Goal: Task Accomplishment & Management: Manage account settings

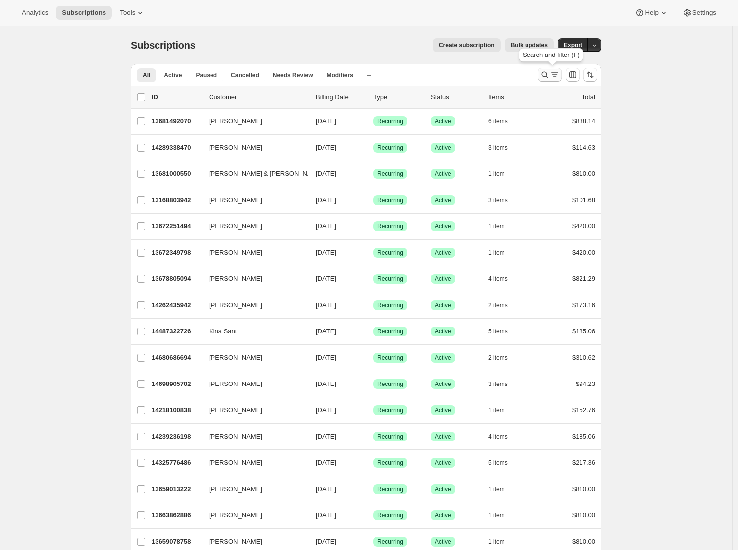
click at [546, 77] on icon "Search and filter results" at bounding box center [545, 75] width 6 height 6
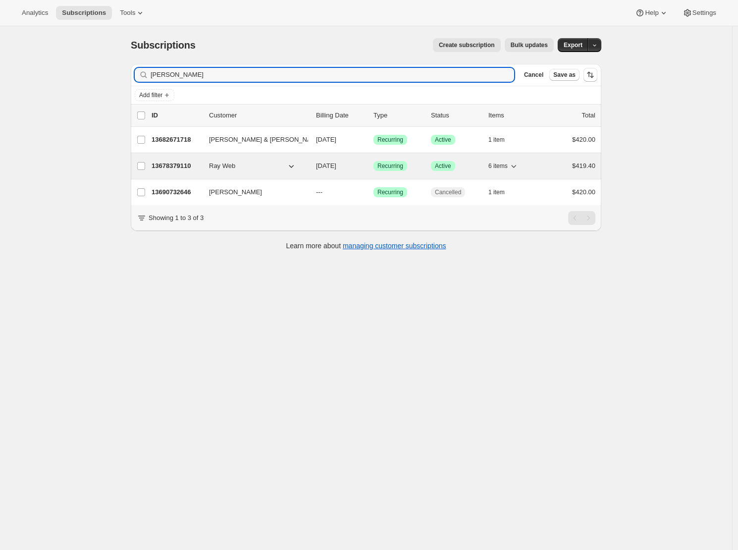
type input "[PERSON_NAME]"
click at [180, 169] on p "13678379110" at bounding box center [177, 166] width 50 height 10
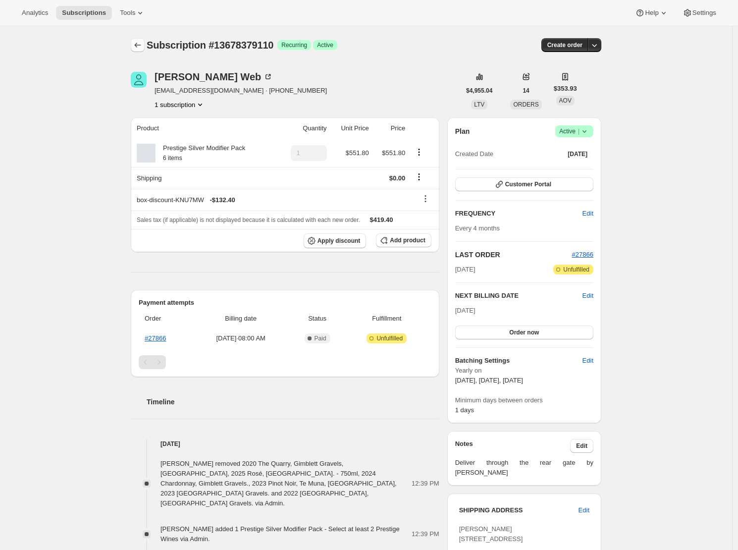
click at [143, 41] on icon "Subscriptions" at bounding box center [138, 45] width 10 height 10
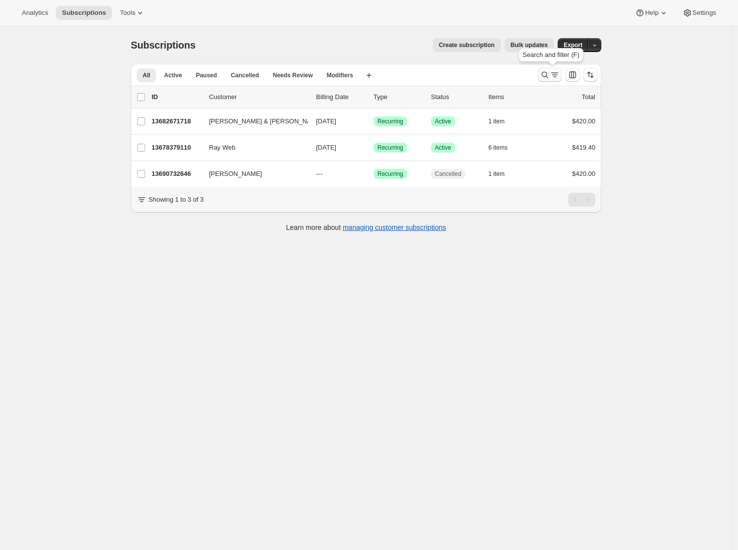
click at [547, 77] on icon "Search and filter results" at bounding box center [545, 75] width 6 height 6
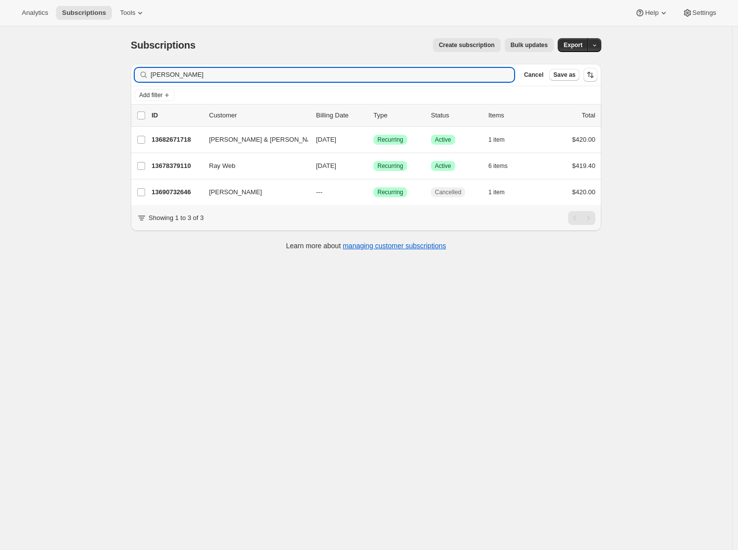
drag, startPoint x: 179, startPoint y: 73, endPoint x: 128, endPoint y: 70, distance: 51.1
click at [128, 70] on div "Filter subscribers [PERSON_NAME] Clear Cancel Save as Add filter 0 selected Upd…" at bounding box center [362, 158] width 478 height 205
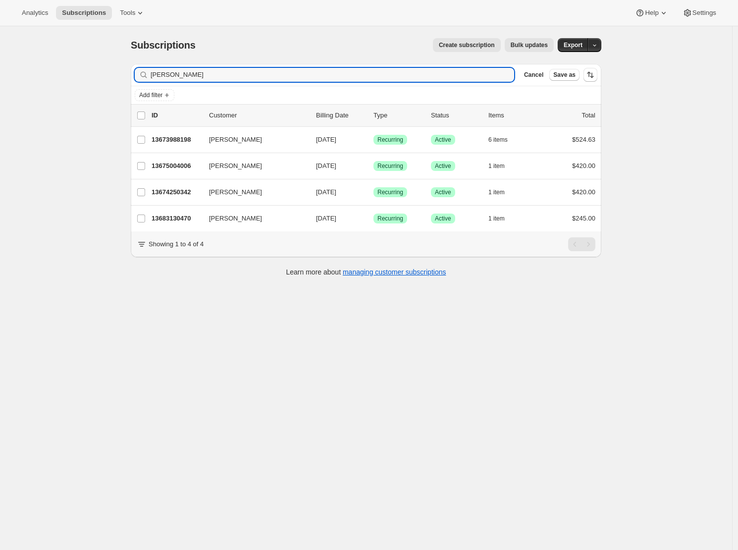
type input "[PERSON_NAME]"
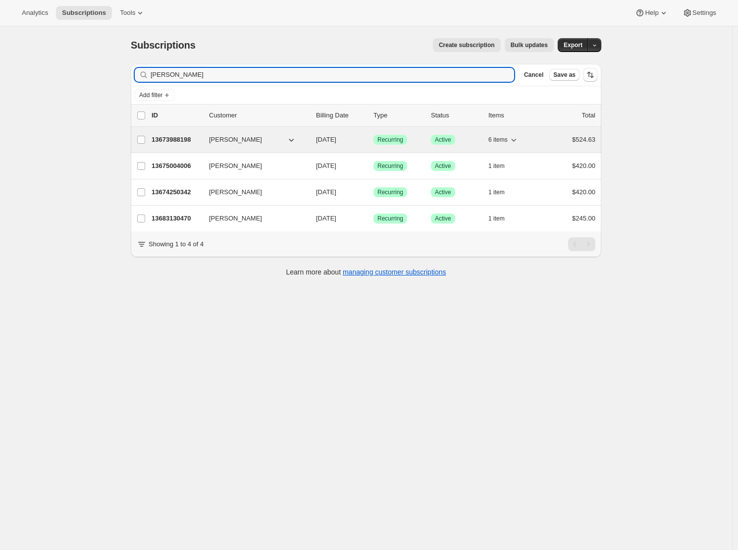
drag, startPoint x: 128, startPoint y: 71, endPoint x: 182, endPoint y: 138, distance: 86.2
click at [182, 138] on p "13673988198" at bounding box center [177, 140] width 50 height 10
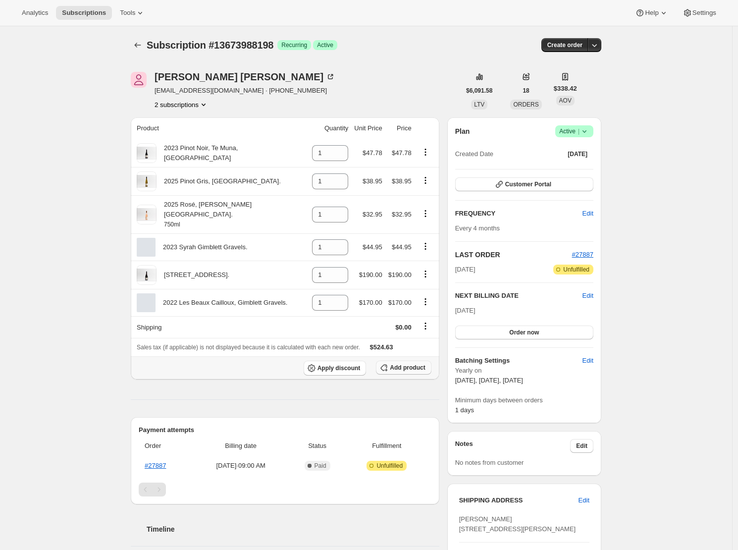
click at [412, 363] on span "Add product" at bounding box center [407, 367] width 35 height 8
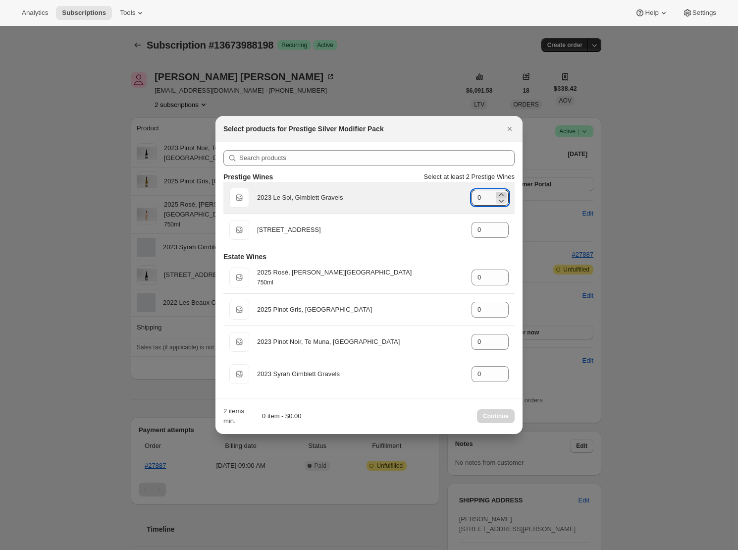
click at [504, 195] on icon ":r1no:" at bounding box center [501, 195] width 10 height 10
type input "1"
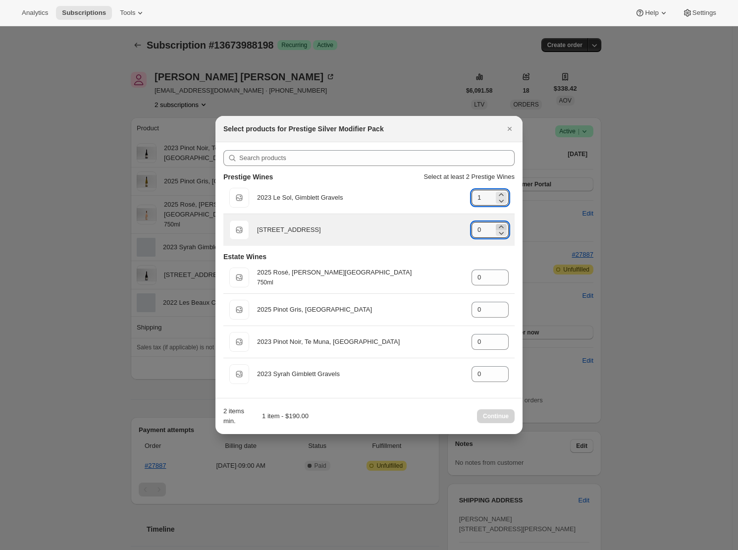
click at [503, 225] on icon ":r1no:" at bounding box center [501, 227] width 10 height 10
type input "1"
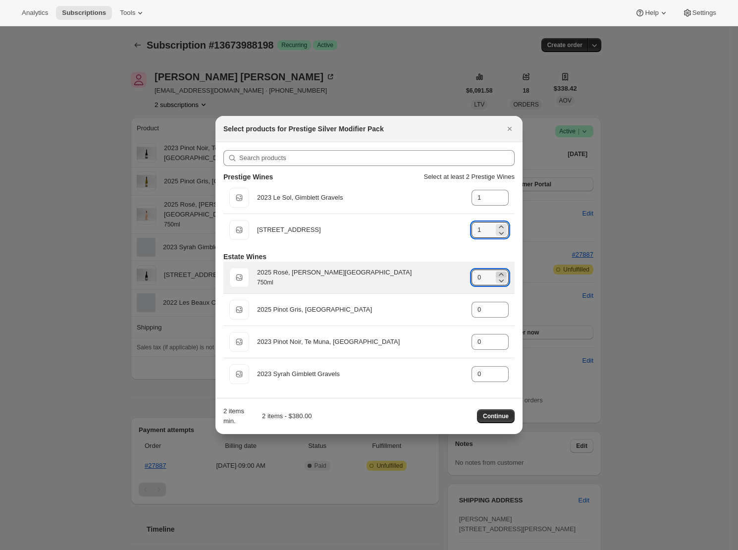
click at [502, 271] on icon ":r1no:" at bounding box center [501, 274] width 10 height 10
type input "1"
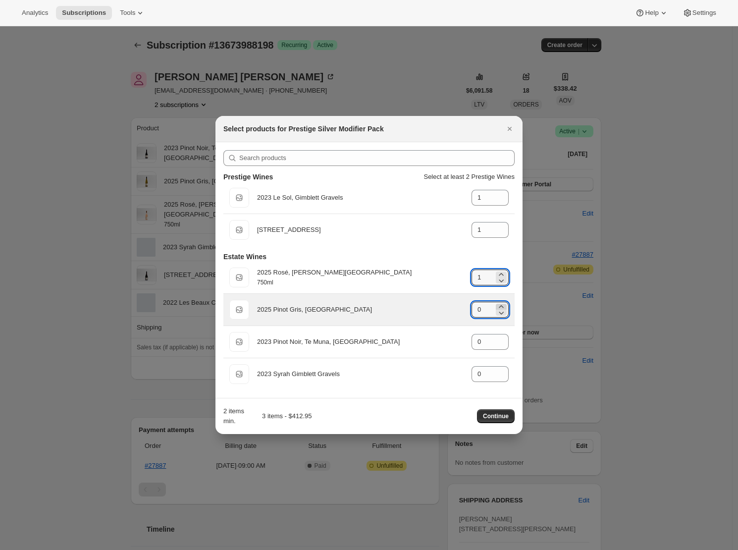
click at [503, 306] on icon ":r1no:" at bounding box center [501, 307] width 10 height 10
type input "1"
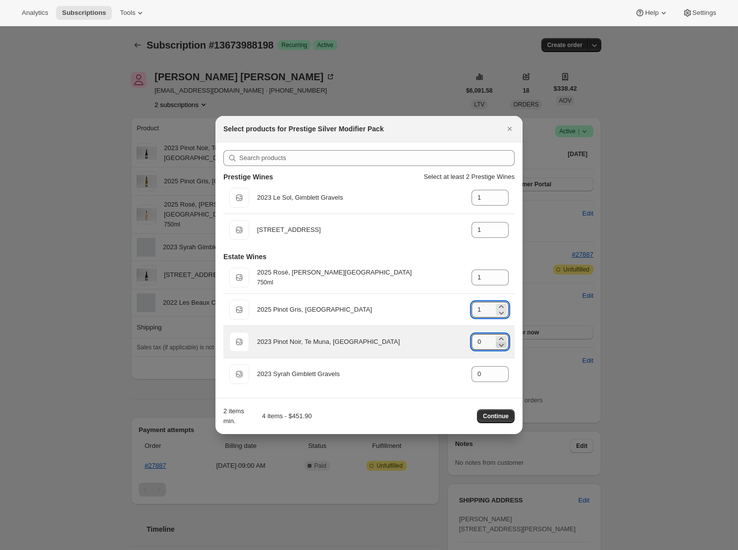
click at [502, 341] on icon ":r1no:" at bounding box center [501, 345] width 10 height 10
click at [501, 339] on icon ":r1no:" at bounding box center [501, 339] width 10 height 10
type input "1"
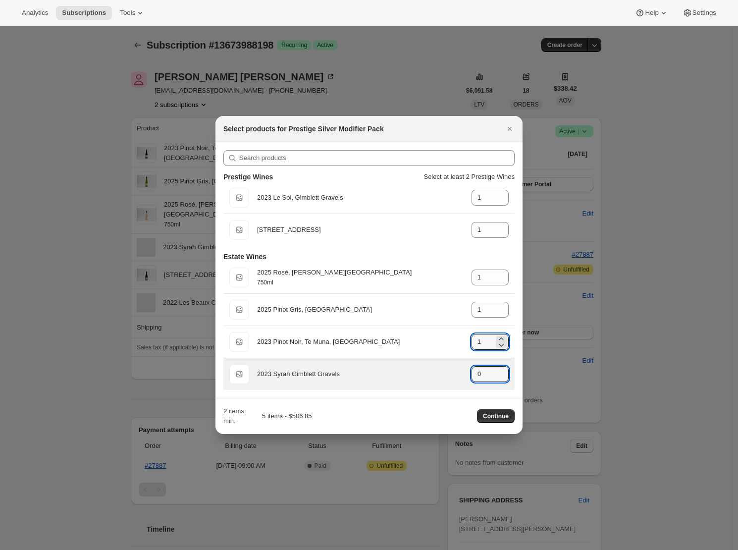
drag, startPoint x: 500, startPoint y: 368, endPoint x: 505, endPoint y: 383, distance: 16.1
click at [501, 368] on icon ":r1no:" at bounding box center [501, 371] width 10 height 10
type input "1"
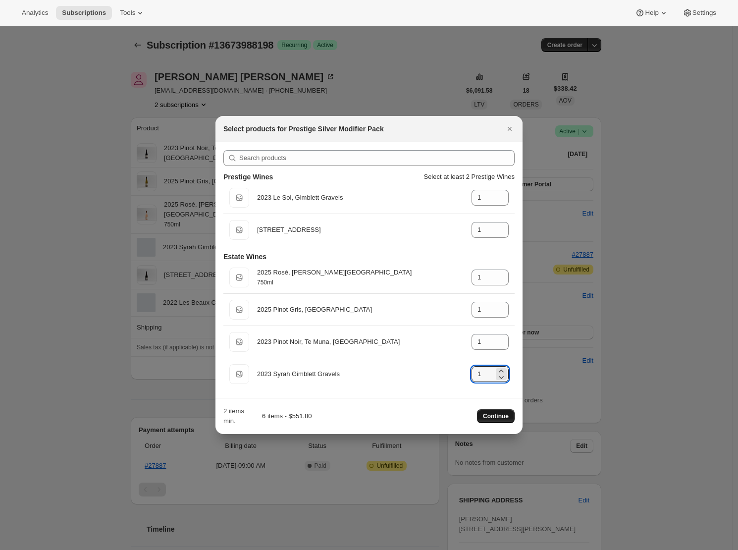
click at [501, 415] on span "Continue" at bounding box center [496, 416] width 26 height 8
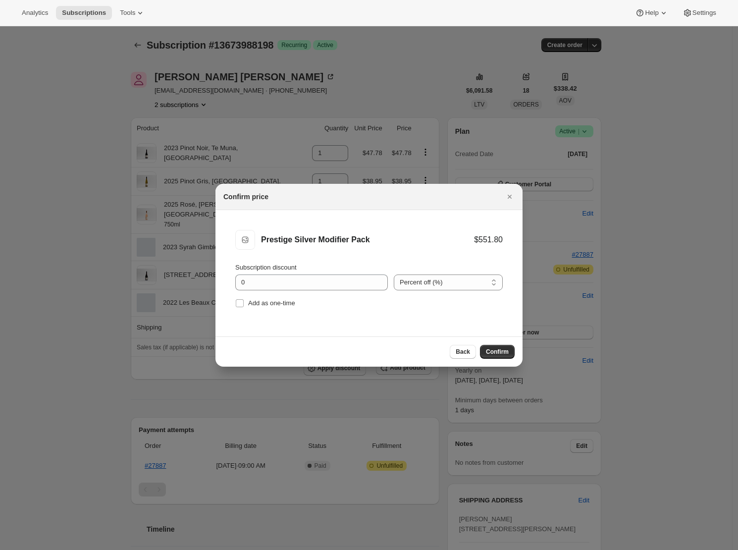
click at [495, 351] on span "Confirm" at bounding box center [497, 352] width 23 height 8
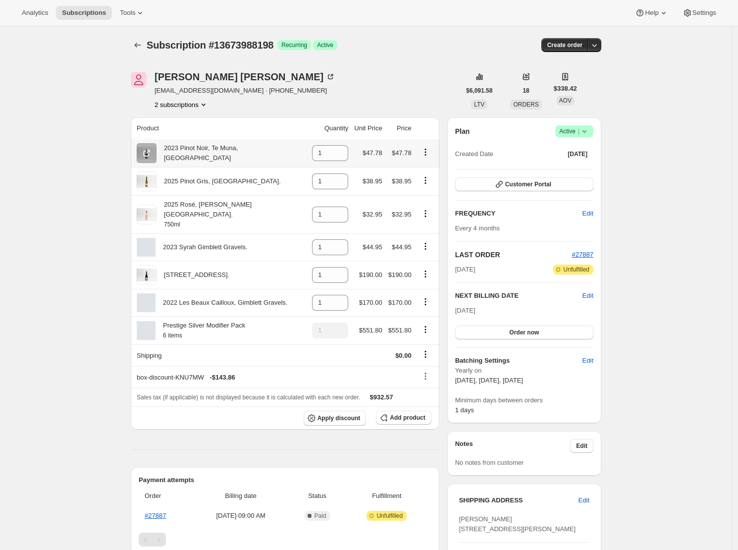
click at [428, 152] on icon "Product actions" at bounding box center [425, 152] width 10 height 10
click at [431, 167] on button "Remove" at bounding box center [426, 172] width 43 height 16
type input "0"
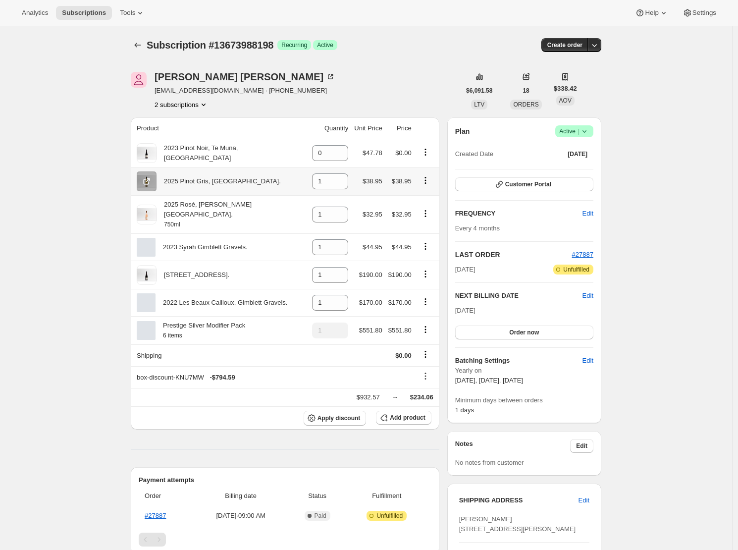
click at [428, 178] on icon "Product actions" at bounding box center [425, 180] width 10 height 10
click at [427, 198] on span "Remove" at bounding box center [420, 200] width 24 height 7
type input "0"
click at [428, 208] on icon "Product actions" at bounding box center [425, 213] width 10 height 10
click at [425, 225] on span "Remove" at bounding box center [420, 228] width 24 height 7
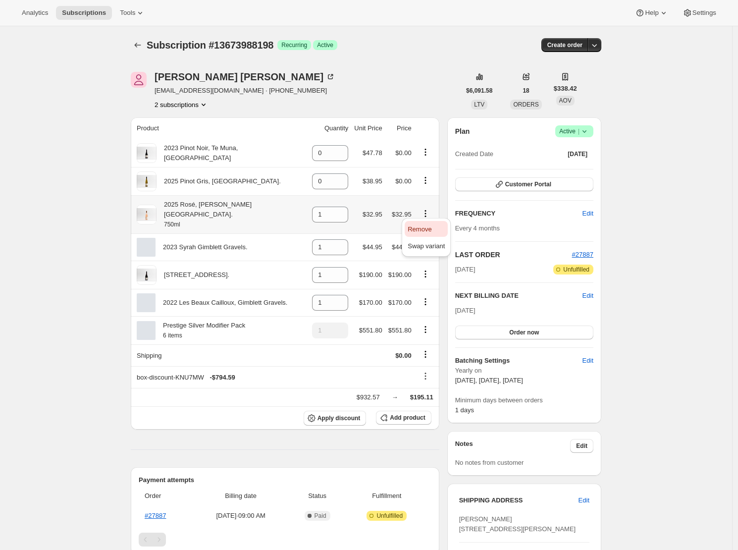
type input "0"
click at [427, 241] on icon "Product actions" at bounding box center [425, 246] width 10 height 10
click at [428, 256] on span "Remove" at bounding box center [420, 256] width 24 height 7
type input "0"
click at [428, 269] on icon "Product actions" at bounding box center [425, 274] width 10 height 10
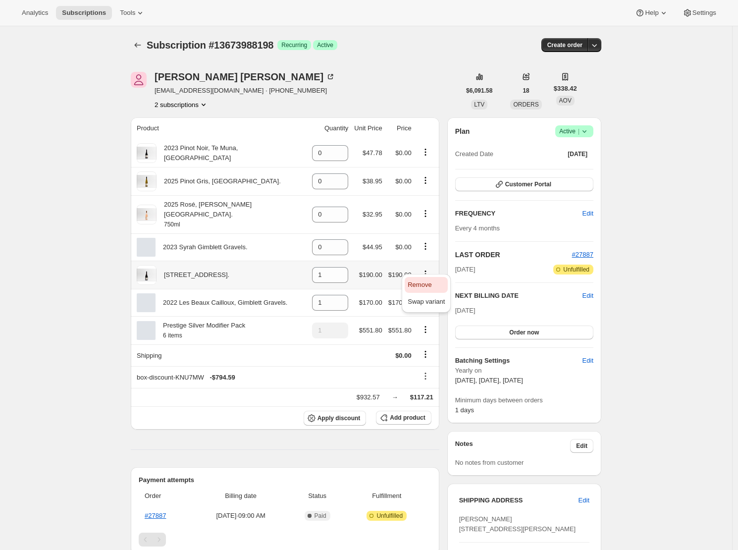
click at [430, 287] on span "Remove" at bounding box center [420, 284] width 24 height 7
type input "0"
click at [428, 297] on icon "Product actions" at bounding box center [425, 302] width 10 height 10
click at [428, 309] on span "Remove" at bounding box center [420, 312] width 24 height 7
type input "0"
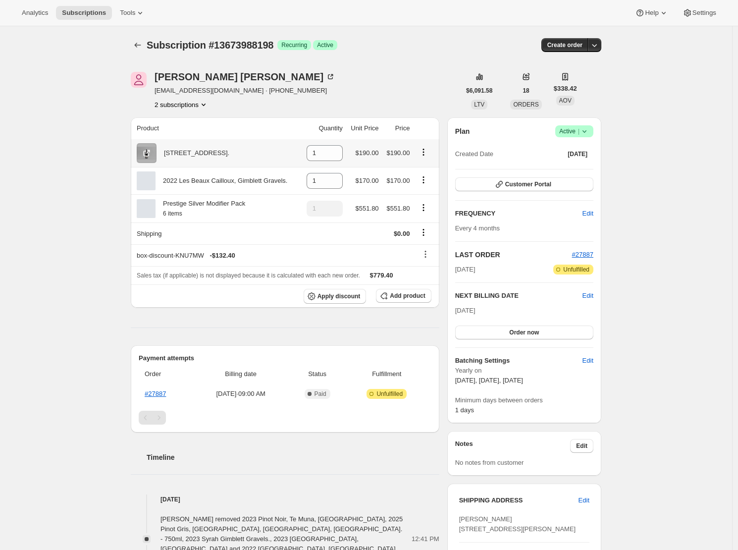
click at [426, 153] on icon "Product actions" at bounding box center [423, 152] width 10 height 10
click at [430, 173] on span "Remove" at bounding box center [420, 171] width 24 height 7
type input "0"
click at [424, 180] on icon "Product actions" at bounding box center [423, 179] width 1 height 1
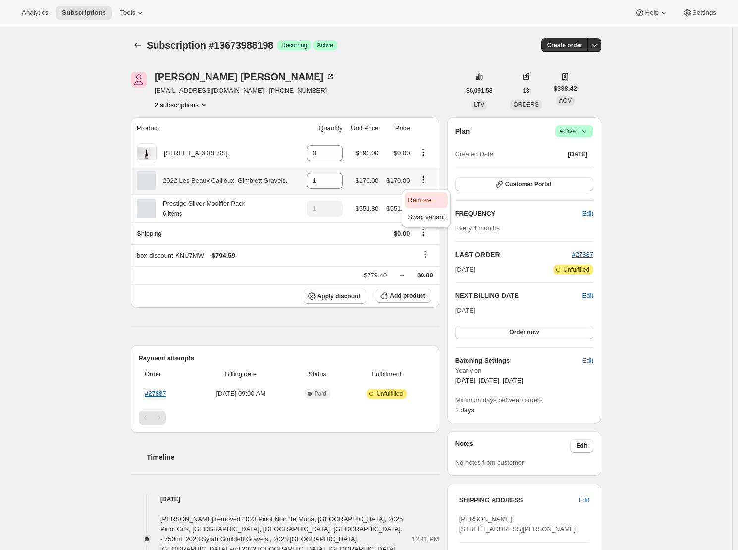
click at [425, 194] on button "Remove" at bounding box center [426, 200] width 43 height 16
type input "0"
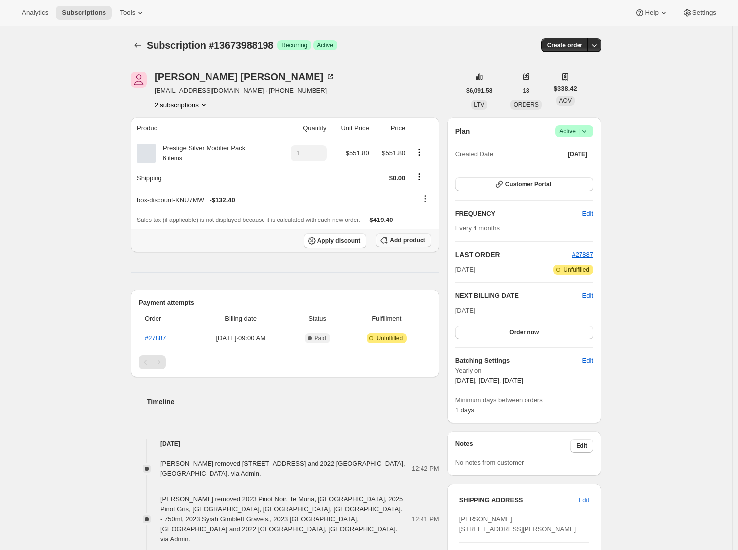
click at [412, 244] on span "Add product" at bounding box center [407, 240] width 35 height 8
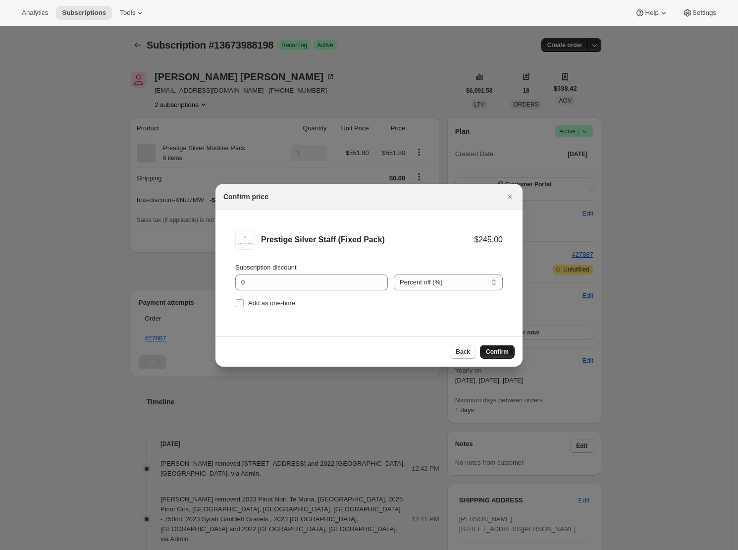
click at [500, 352] on span "Confirm" at bounding box center [497, 352] width 23 height 8
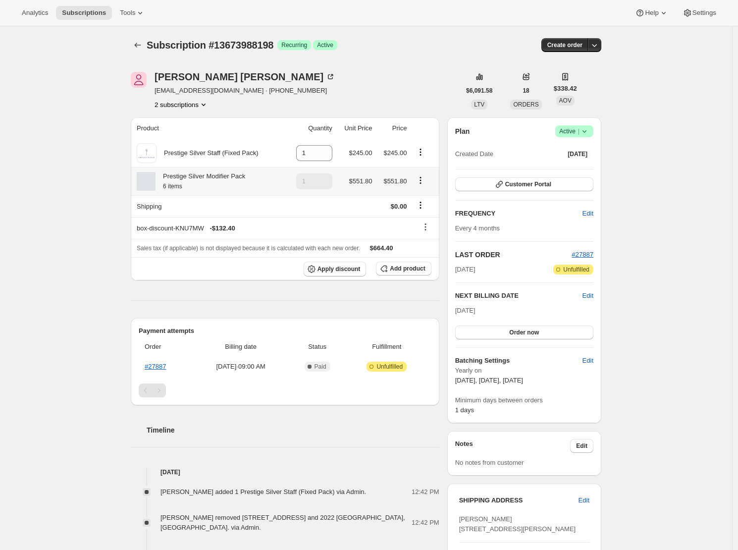
click at [425, 185] on icon "Product actions" at bounding box center [420, 180] width 10 height 10
click at [425, 220] on span "Remove" at bounding box center [424, 222] width 24 height 7
type input "0"
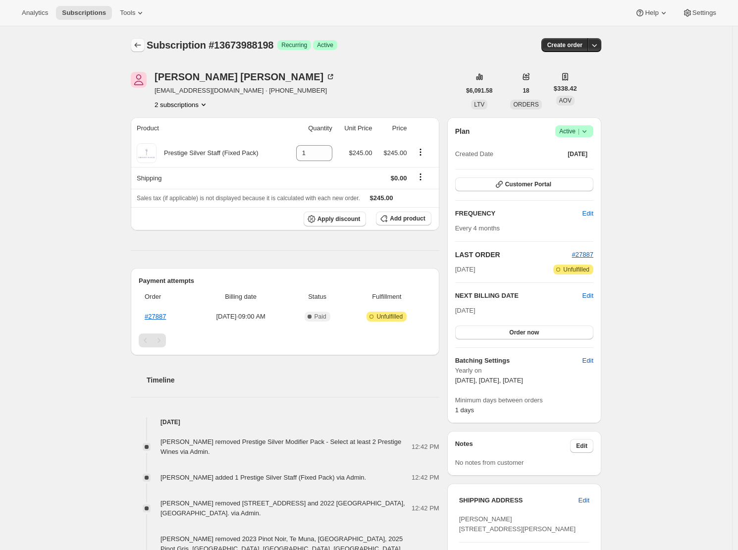
click at [139, 41] on icon "Subscriptions" at bounding box center [138, 45] width 10 height 10
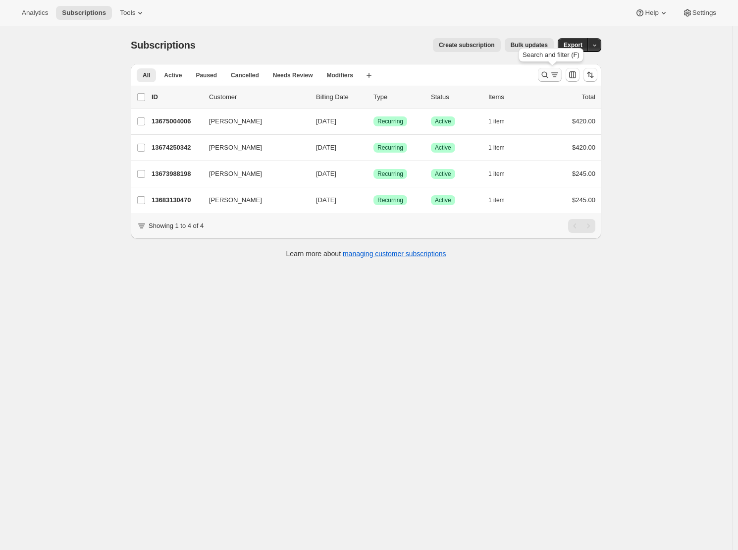
click at [550, 80] on button "Search and filter results" at bounding box center [550, 75] width 24 height 14
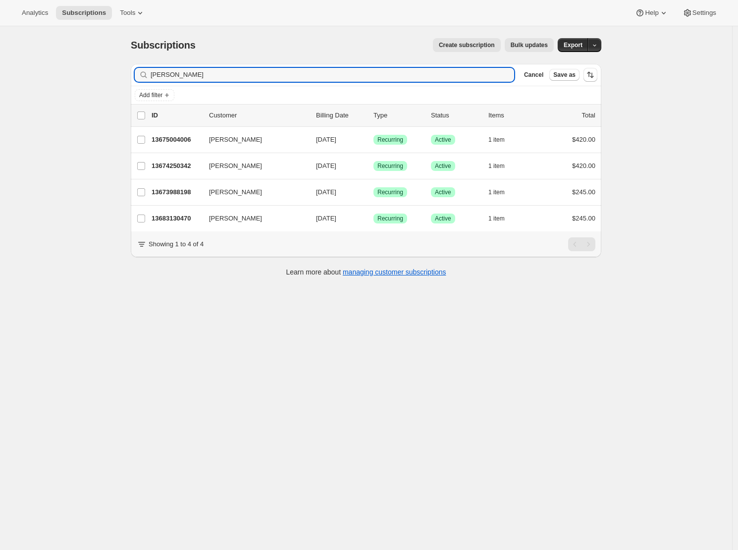
drag, startPoint x: 206, startPoint y: 76, endPoint x: 107, endPoint y: 72, distance: 98.6
click at [107, 72] on div "Subscriptions. This page is ready Subscriptions Create subscription Bulk update…" at bounding box center [366, 301] width 732 height 550
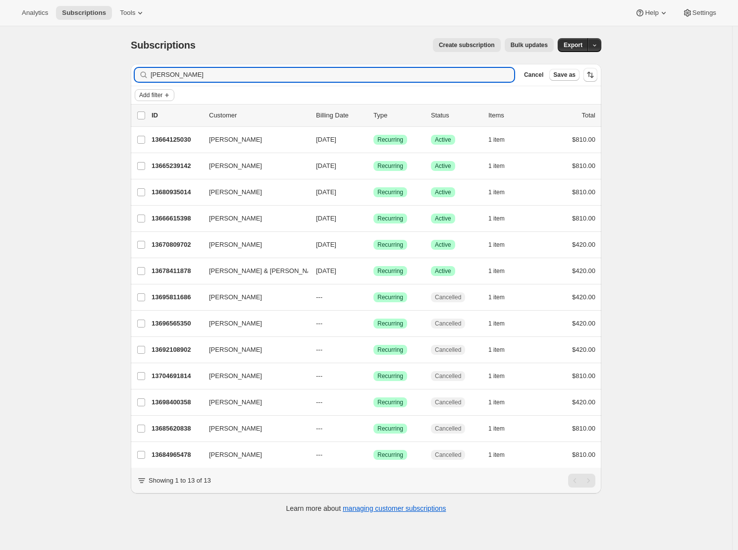
type input "[PERSON_NAME]"
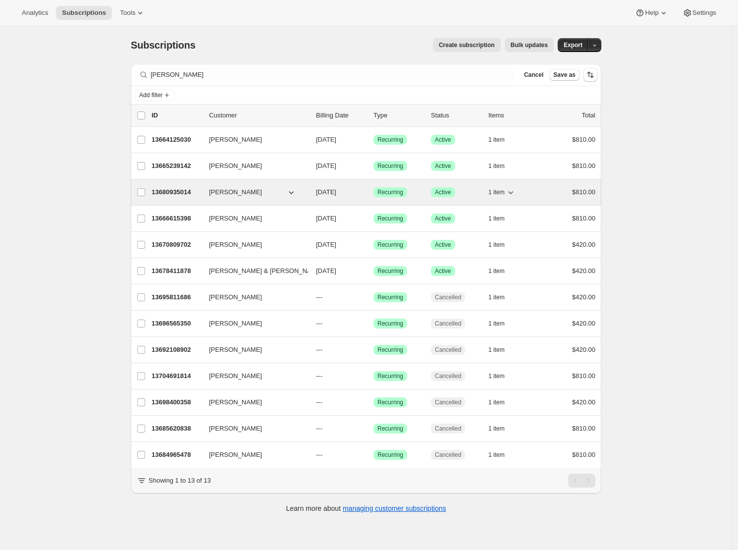
drag, startPoint x: 174, startPoint y: 91, endPoint x: 173, endPoint y: 186, distance: 94.6
click at [172, 184] on div "[PERSON_NAME] 13680935014 [PERSON_NAME] [DATE] Success Recurring Success Active…" at bounding box center [366, 192] width 470 height 26
click at [163, 189] on p "13680935014" at bounding box center [177, 192] width 50 height 10
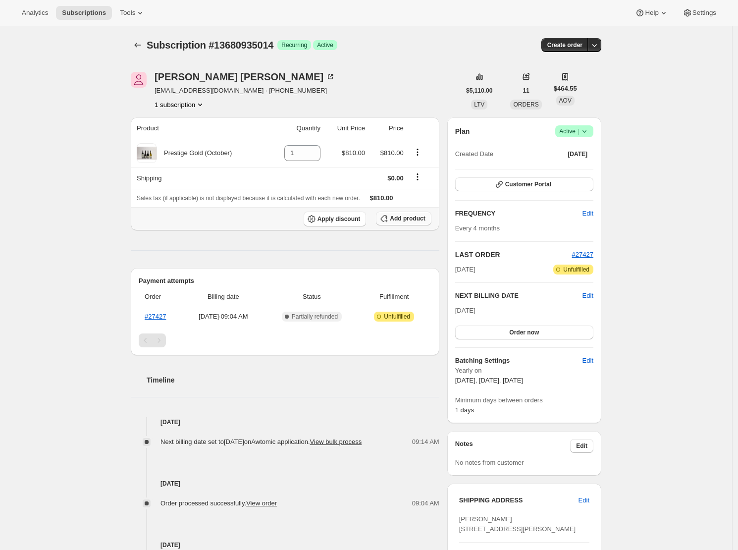
click at [403, 217] on span "Add product" at bounding box center [407, 218] width 35 height 8
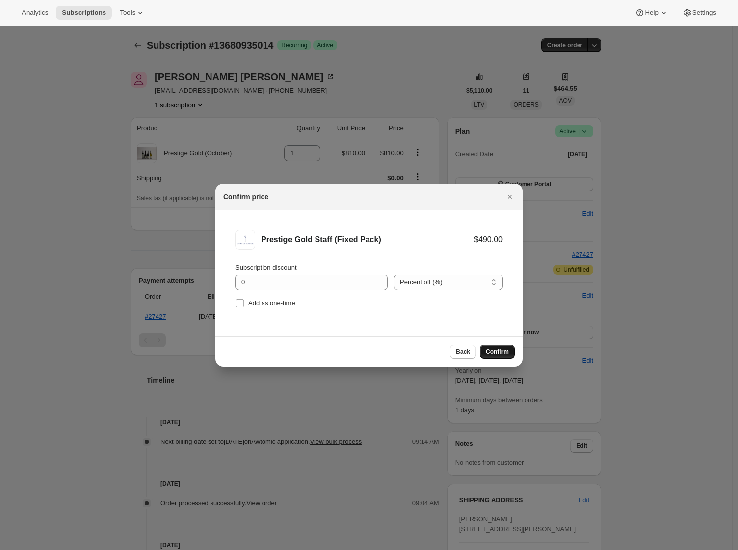
click at [493, 349] on span "Confirm" at bounding box center [497, 352] width 23 height 8
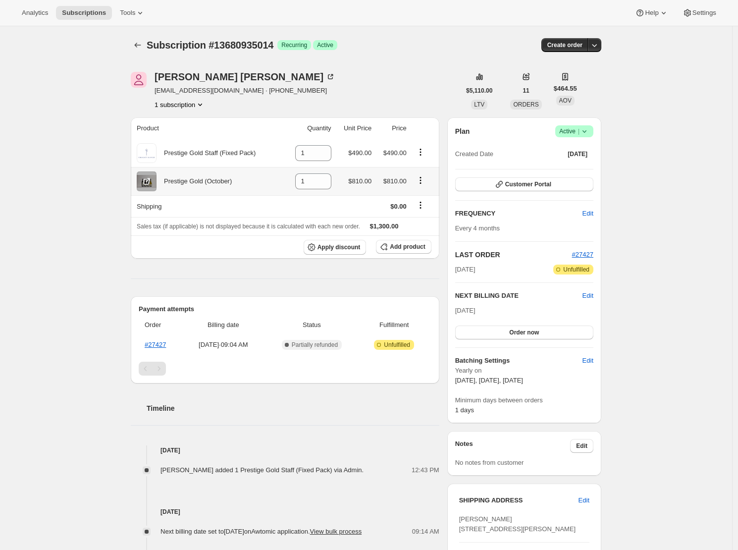
click at [423, 182] on icon "Product actions" at bounding box center [420, 180] width 10 height 10
click at [433, 49] on div "Subscription #13680935014 Success Recurring Success Active" at bounding box center [290, 45] width 287 height 14
click at [420, 179] on icon "Product actions" at bounding box center [420, 180] width 10 height 10
click at [430, 203] on span "Remove" at bounding box center [423, 201] width 37 height 10
type input "0"
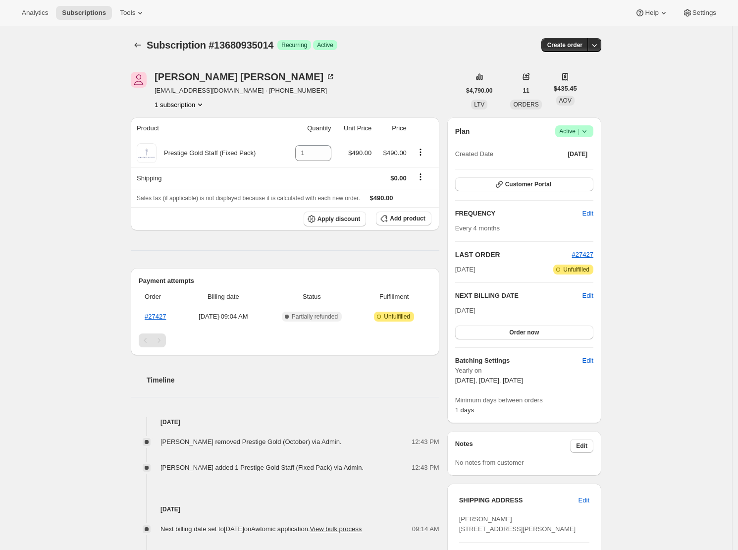
click at [418, 63] on div "Subscription #13680935014. This page is ready Subscription #13680935014 Success…" at bounding box center [366, 45] width 470 height 38
click at [126, 91] on div "Tim Plowman timp@bostock.co.nz · +6421336853 1 subscription $4,790.00 LTV 11 OR…" at bounding box center [362, 417] width 478 height 722
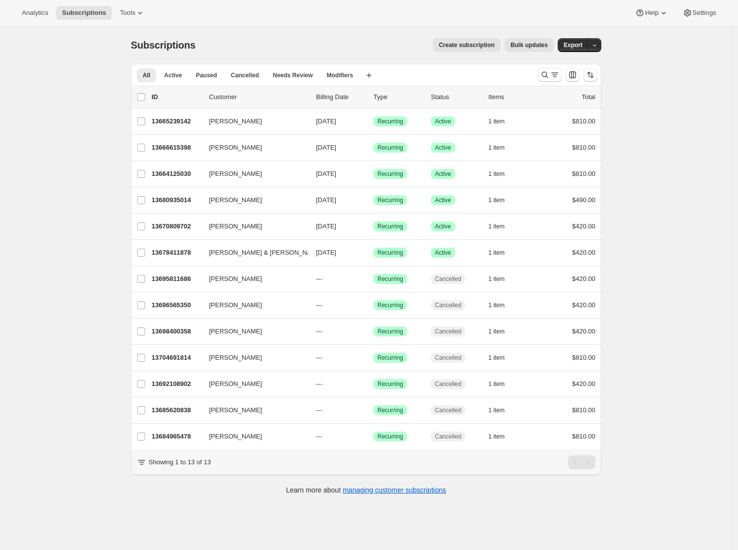
click at [75, 172] on div "Subscriptions. This page is ready Subscriptions Create subscription Bulk update…" at bounding box center [366, 301] width 732 height 550
click at [120, 10] on span "Tools" at bounding box center [127, 13] width 15 height 8
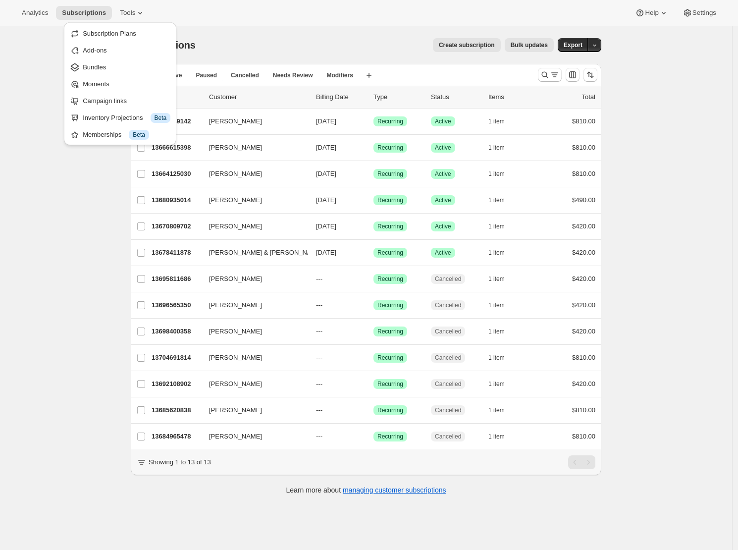
click at [119, 67] on span "Bundles" at bounding box center [127, 67] width 88 height 10
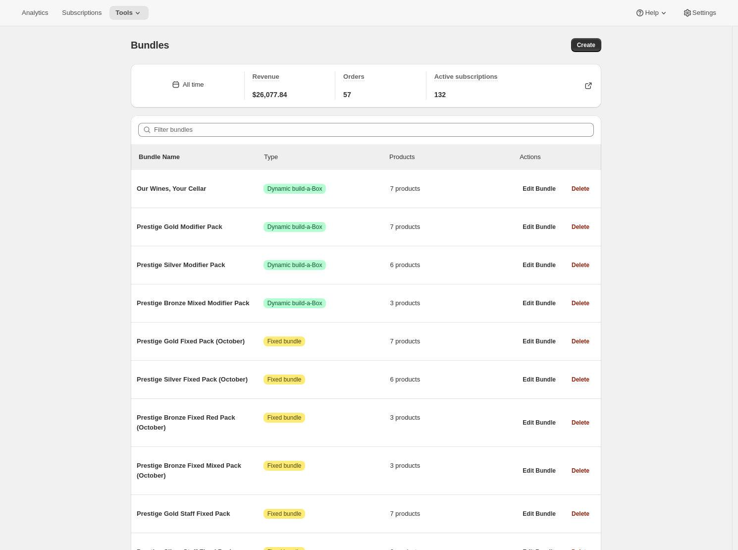
click at [44, 157] on div "Bundles. This page is ready Bundles Create All time Revenue $26,077.84 Orders 5…" at bounding box center [366, 412] width 732 height 773
click at [17, 231] on div "Bundles. This page is ready Bundles Create All time Revenue $26,077.84 Orders 5…" at bounding box center [366, 412] width 732 height 773
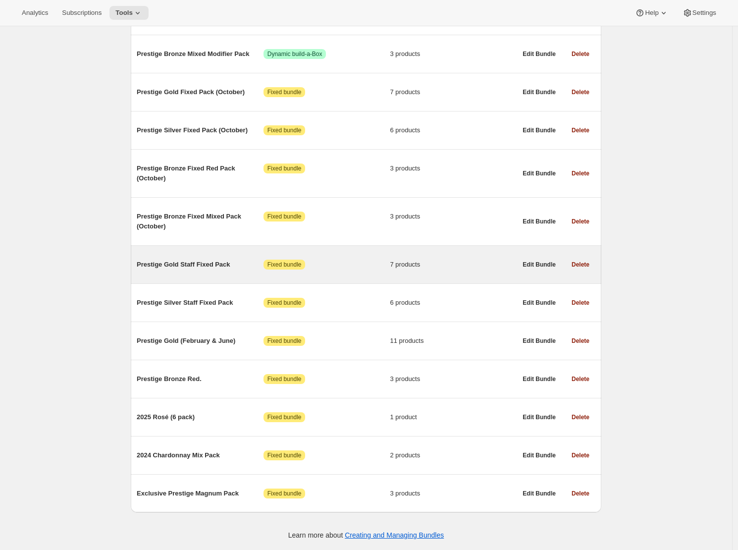
click at [210, 267] on div "Prestige Gold Staff Fixed Pack Attention Fixed bundle 7 products" at bounding box center [327, 265] width 380 height 26
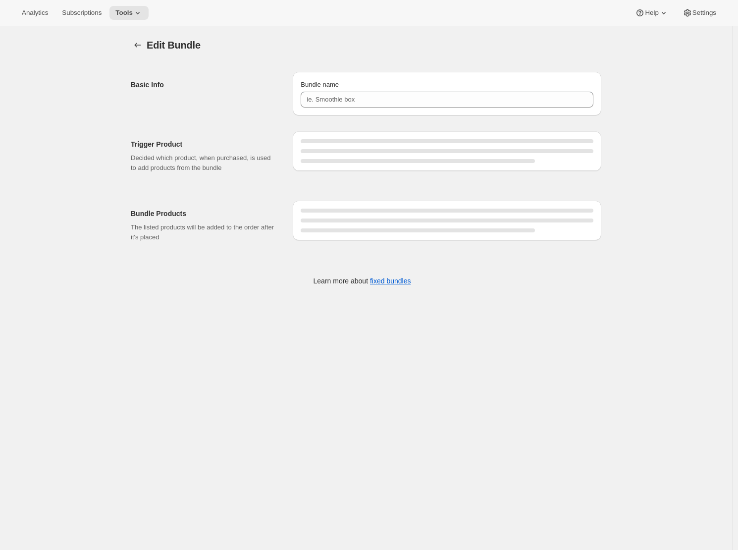
type input "Prestige Gold Staff Fixed Pack"
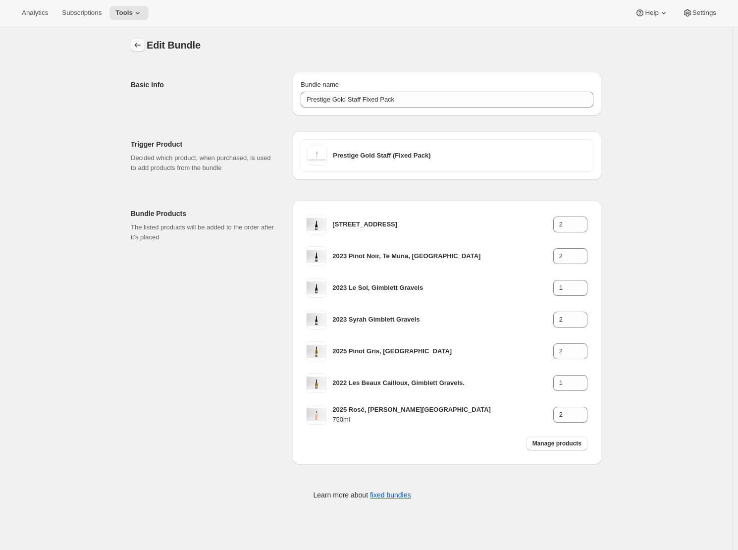
click at [142, 47] on icon "Bundles" at bounding box center [138, 45] width 10 height 10
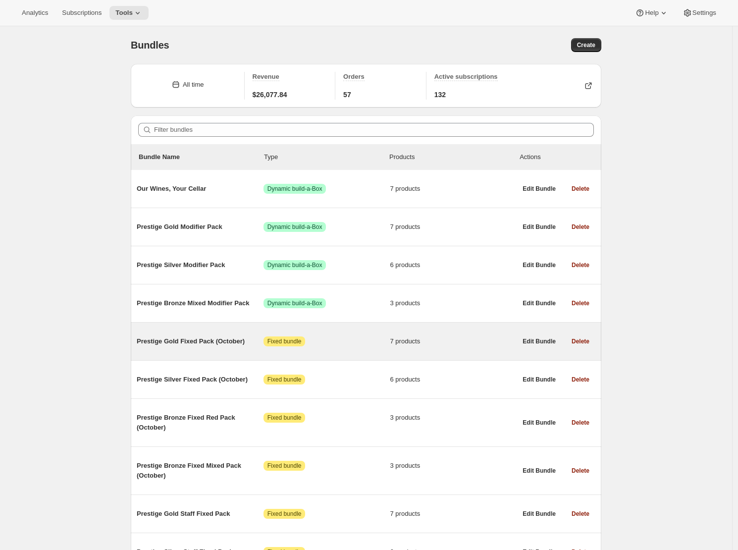
click at [224, 346] on span "Prestige Gold Fixed Pack (October)" at bounding box center [200, 341] width 127 height 10
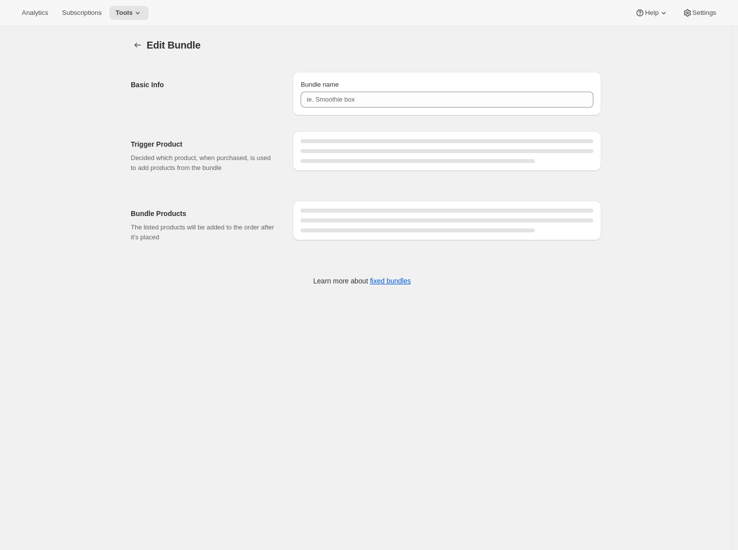
type input "Prestige Gold Fixed Pack (October)"
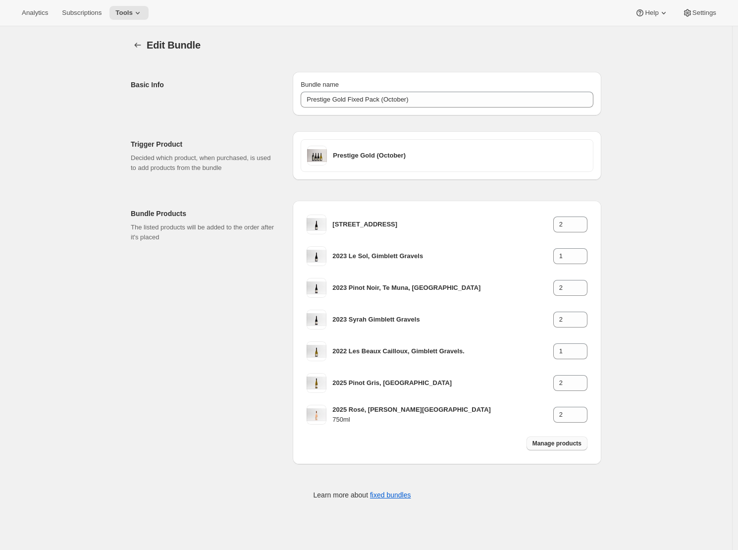
click at [550, 441] on span "Manage products" at bounding box center [556, 443] width 49 height 8
click at [136, 44] on icon "Bundles" at bounding box center [138, 45] width 10 height 10
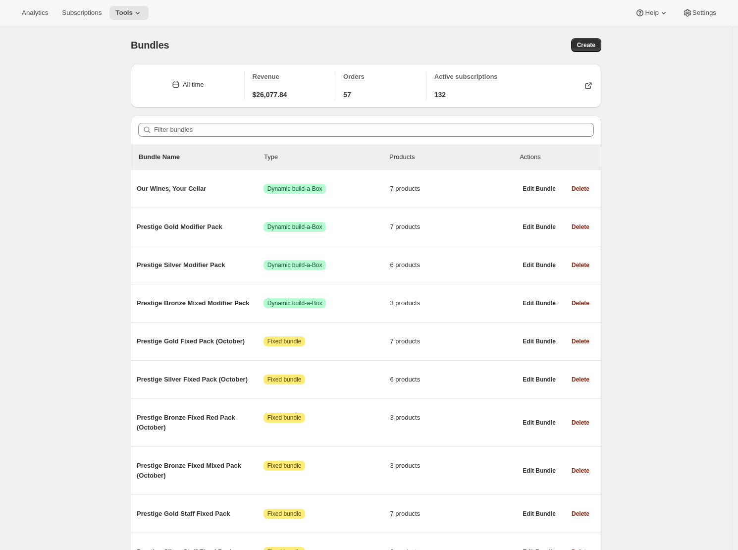
click at [101, 253] on div "Bundles. This page is ready Bundles Create All time Revenue $26,077.84 Orders 5…" at bounding box center [366, 412] width 732 height 773
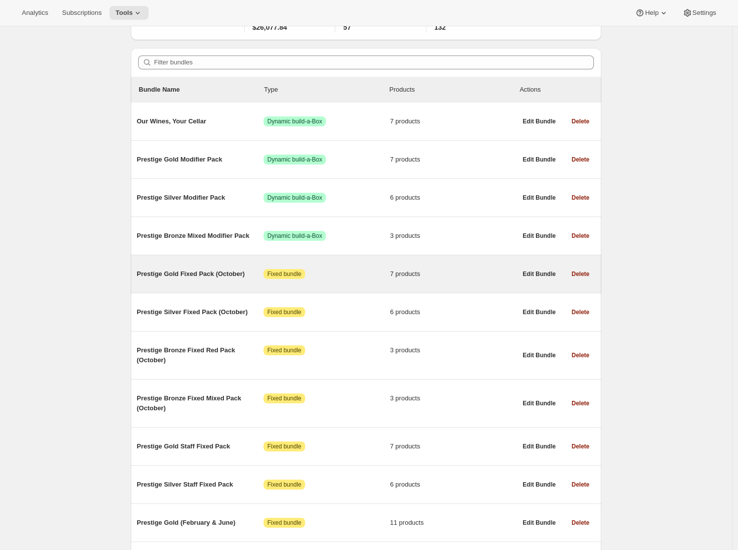
scroll to position [86, 0]
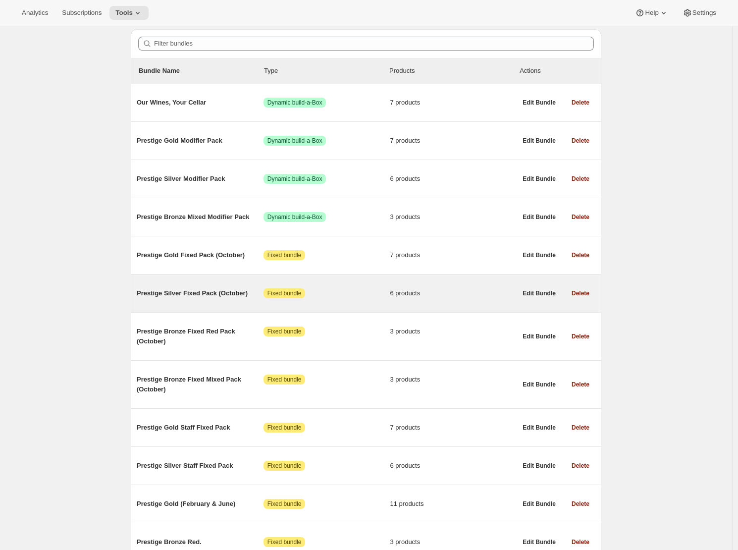
click at [217, 304] on div "Prestige Silver Fixed Pack (October) Attention Fixed bundle 6 products" at bounding box center [327, 293] width 380 height 26
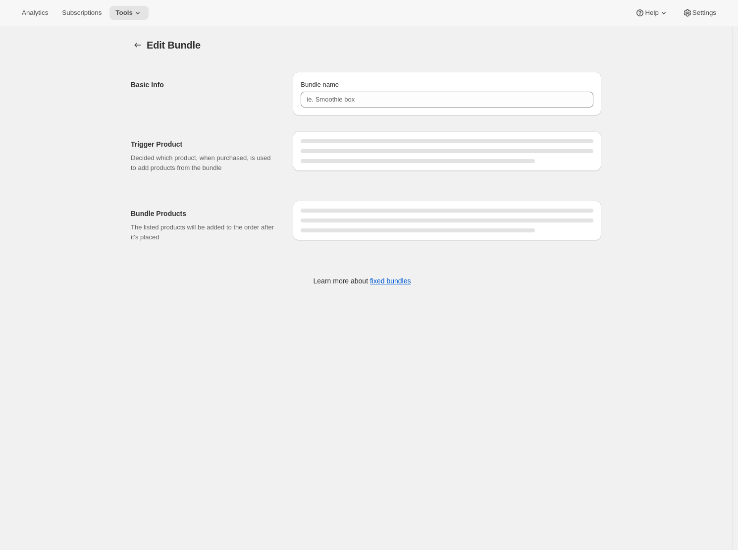
type input "Prestige Silver Fixed Pack (October)"
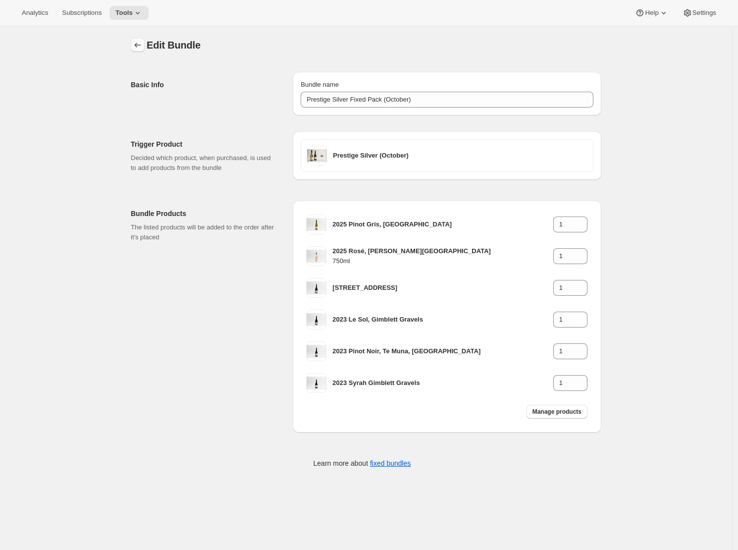
click at [138, 46] on icon "Bundles" at bounding box center [138, 45] width 6 height 5
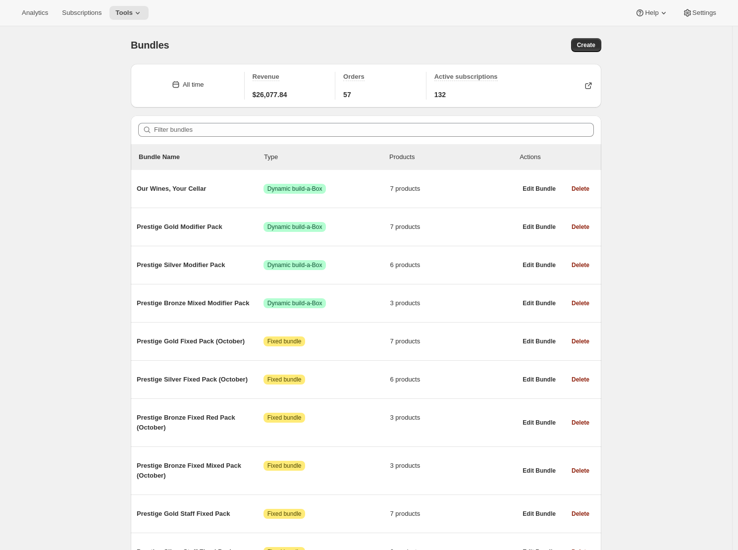
scroll to position [256, 0]
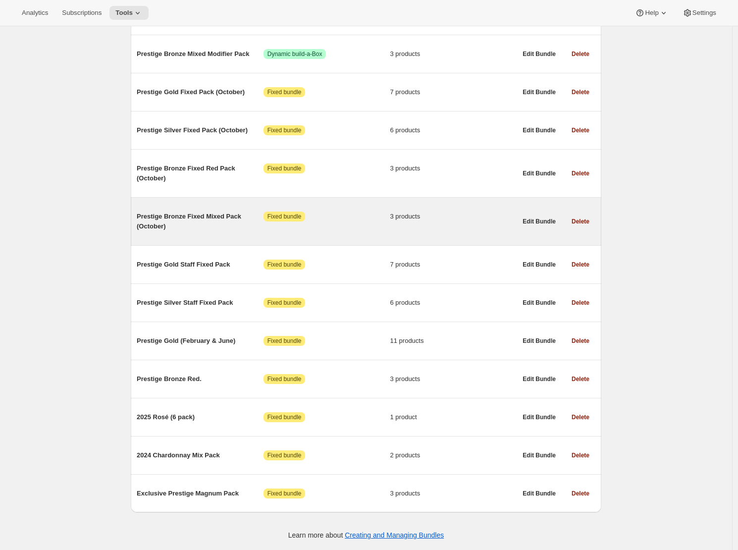
click at [197, 225] on span "Prestige Bronze Fixed Mixed Pack (October)" at bounding box center [200, 221] width 127 height 20
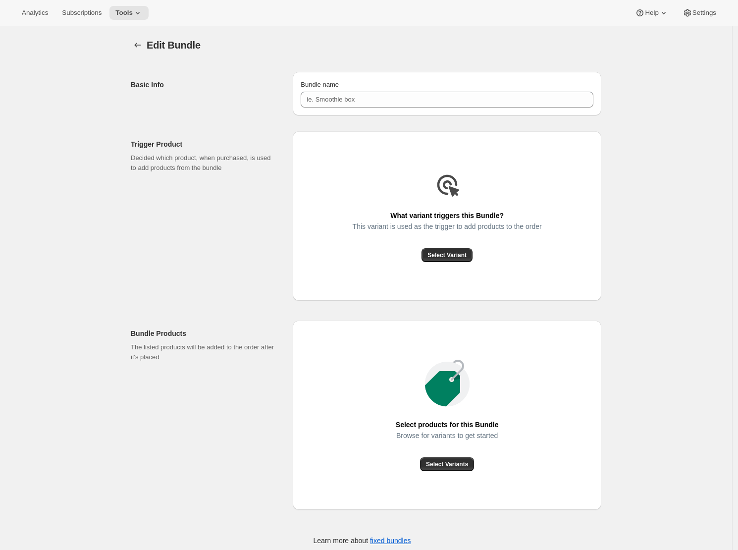
type input "Prestige Bronze Fixed Mixed Pack (October)"
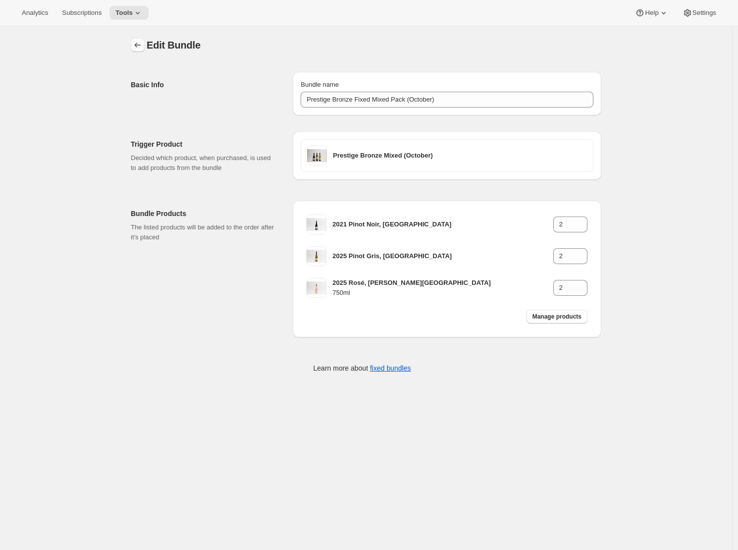
click at [135, 47] on button "Bundles" at bounding box center [138, 45] width 14 height 14
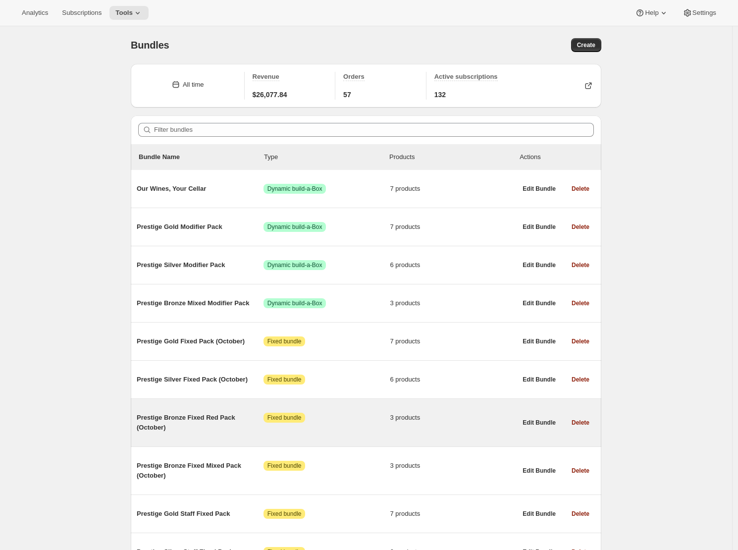
click at [219, 415] on span "Prestige Bronze Fixed Red Pack (October)" at bounding box center [200, 423] width 127 height 20
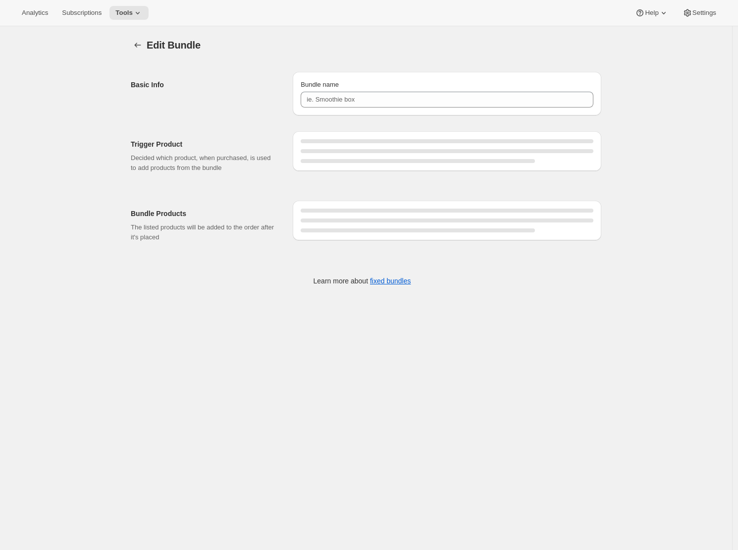
type input "Prestige Bronze Fixed Red Pack (October)"
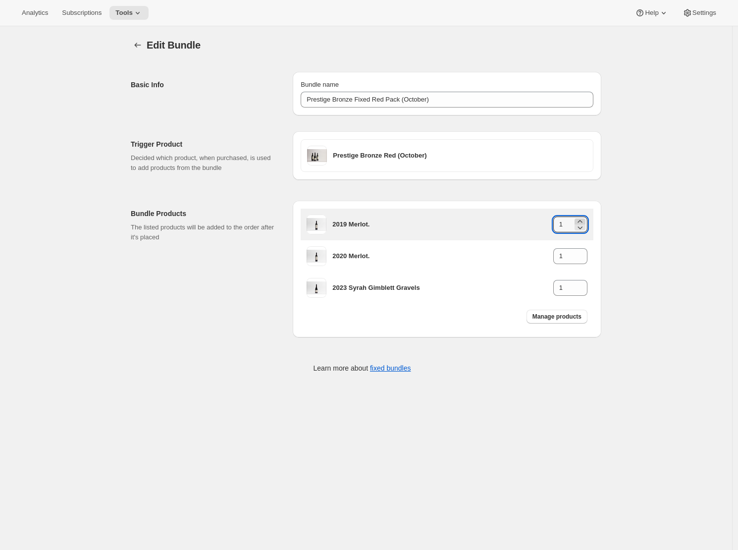
click at [585, 218] on icon at bounding box center [580, 221] width 10 height 10
type input "2"
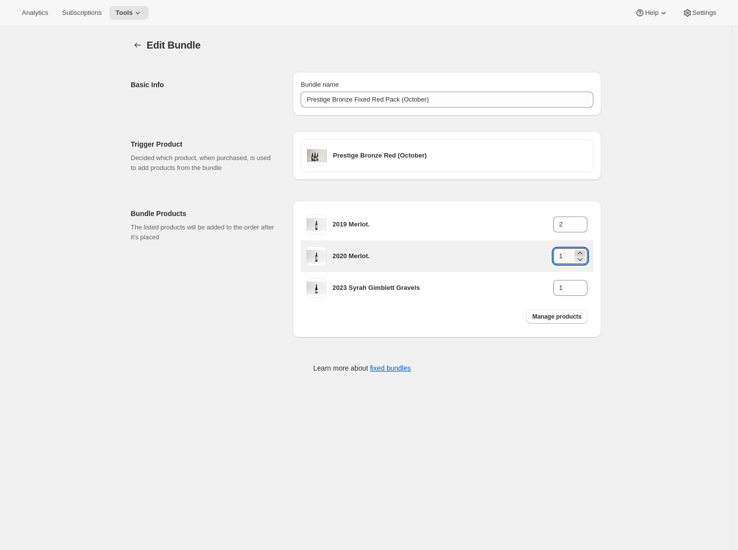
click at [581, 252] on icon at bounding box center [580, 253] width 10 height 10
type input "2"
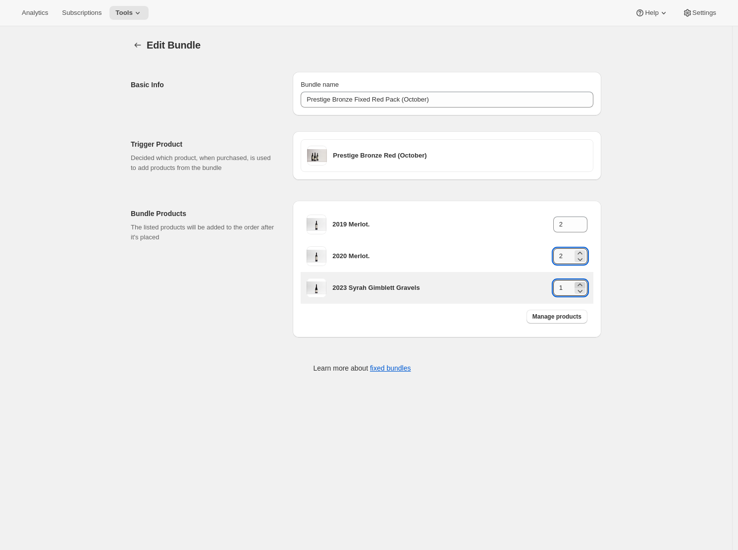
click at [583, 283] on icon at bounding box center [580, 285] width 10 height 10
type input "2"
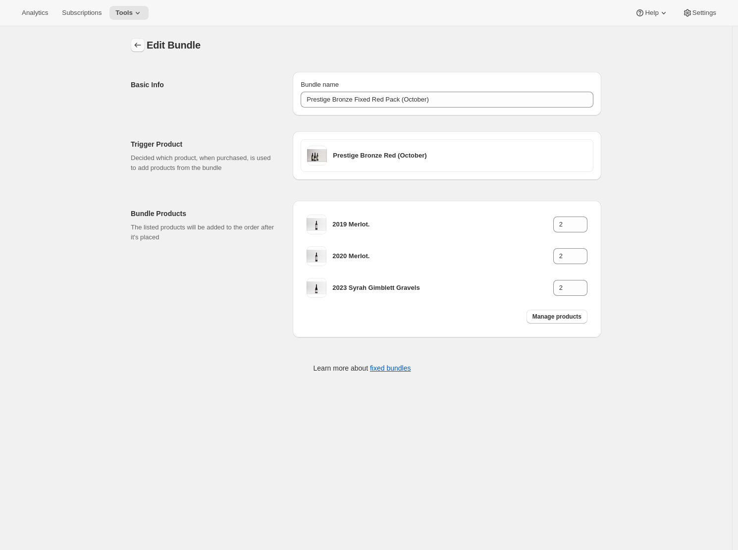
click at [141, 42] on icon "Bundles" at bounding box center [138, 45] width 10 height 10
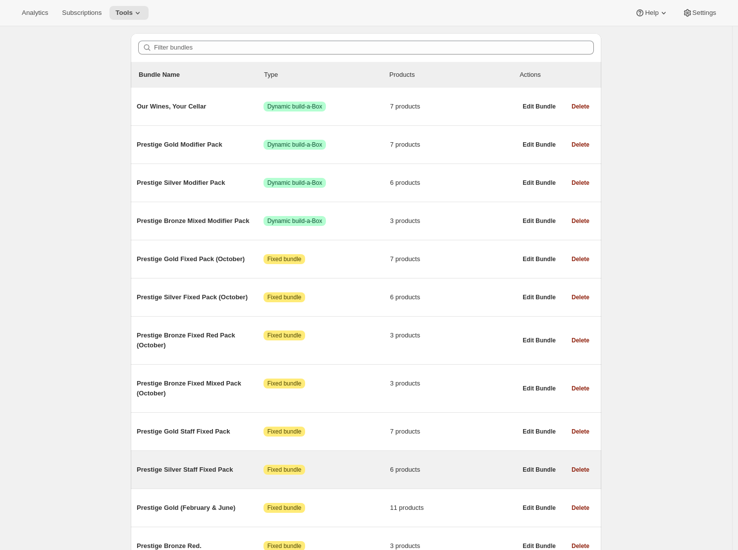
scroll to position [99, 0]
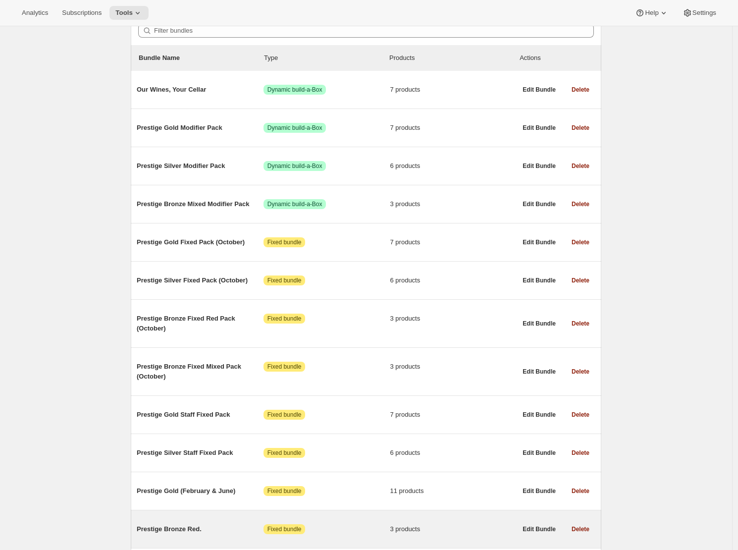
click at [209, 518] on div "Prestige Bronze Red. Attention Fixed bundle 3 products Edit Bundle Delete" at bounding box center [366, 529] width 470 height 38
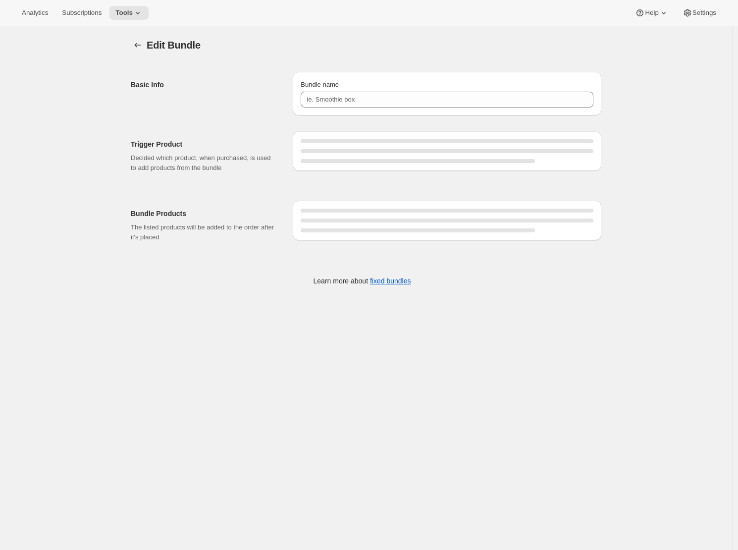
type input "Prestige Bronze Red."
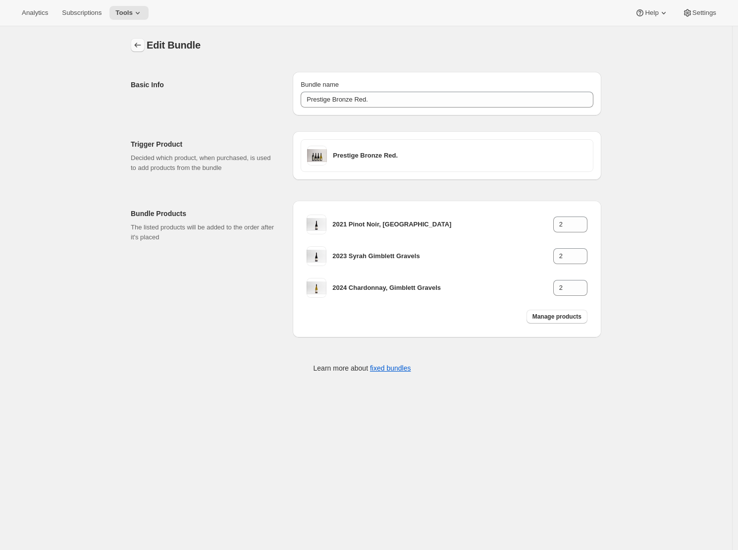
click at [142, 46] on icon "Bundles" at bounding box center [138, 45] width 10 height 10
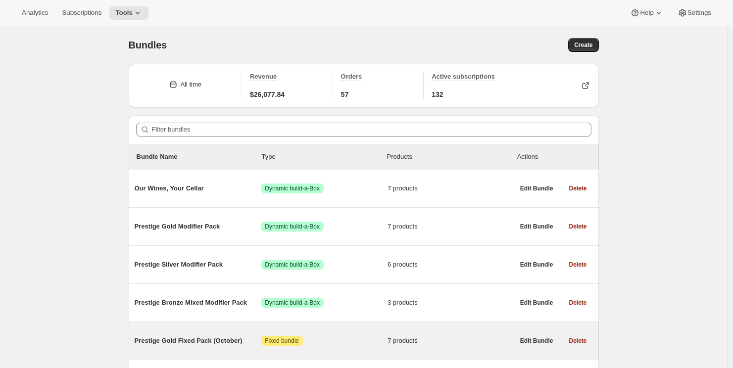
scroll to position [155, 0]
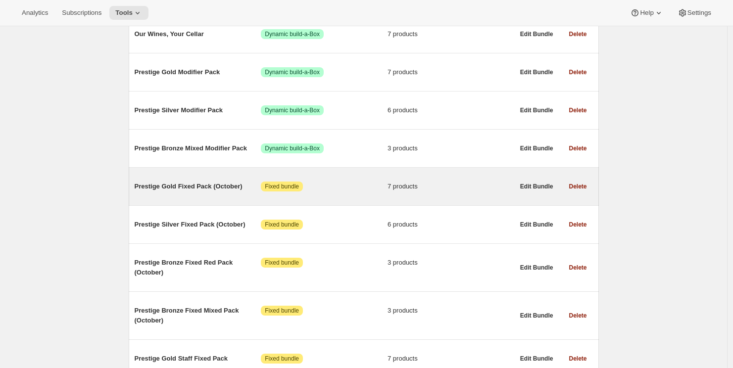
click at [203, 191] on span "Prestige Gold Fixed Pack (October)" at bounding box center [198, 187] width 127 height 10
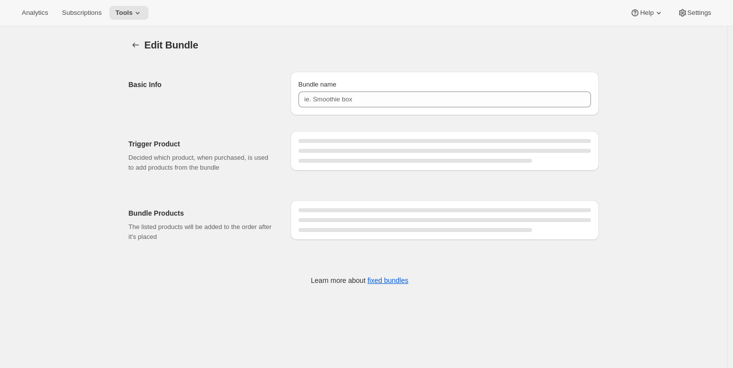
type input "Prestige Gold Fixed Pack (October)"
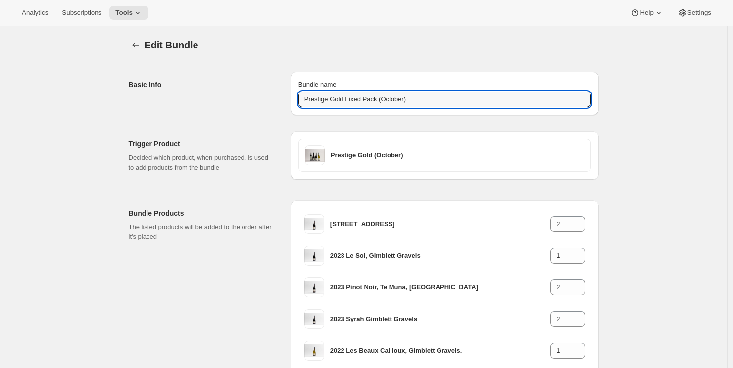
drag, startPoint x: 413, startPoint y: 100, endPoint x: 266, endPoint y: 95, distance: 147.7
click at [266, 95] on div "Basic Info Bundle name Prestige Gold Fixed Pack (October)" at bounding box center [364, 90] width 470 height 52
click at [135, 43] on icon "Bundles" at bounding box center [136, 45] width 10 height 10
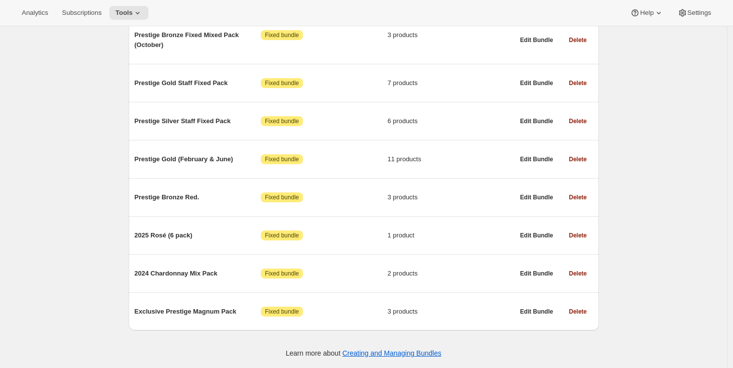
scroll to position [281, 0]
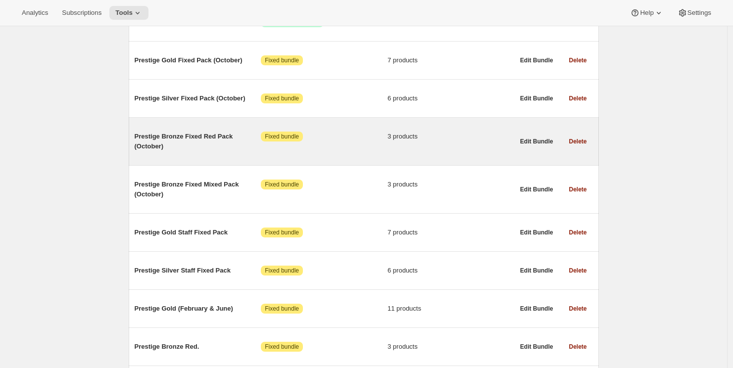
click at [170, 149] on span "Prestige Bronze Fixed Red Pack (October)" at bounding box center [198, 142] width 127 height 20
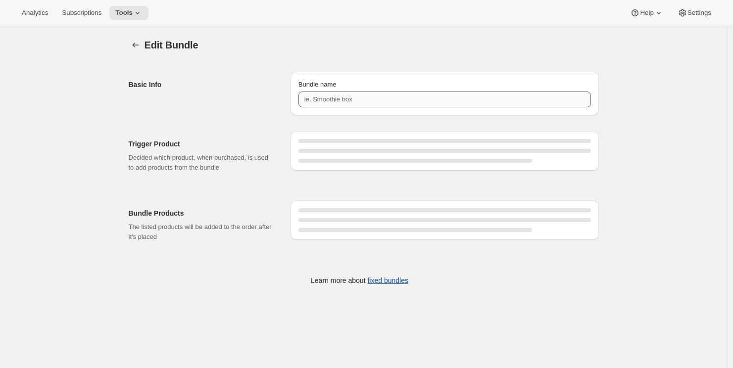
type input "Prestige Bronze Fixed Red Pack (October)"
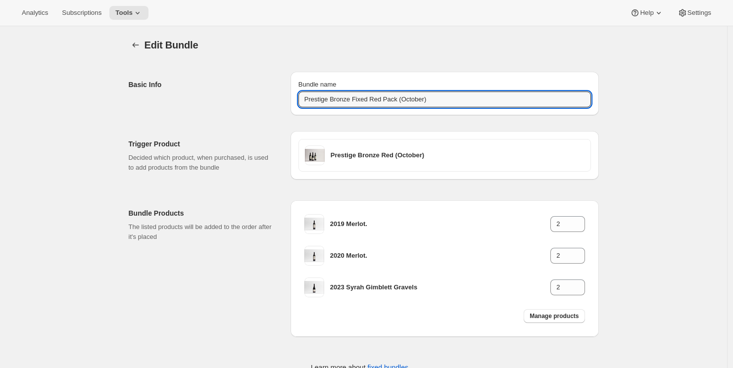
drag, startPoint x: 393, startPoint y: 96, endPoint x: 276, endPoint y: 94, distance: 117.4
click at [275, 93] on div "Basic Info Bundle name Prestige Bronze Fixed Red Pack (October)" at bounding box center [364, 90] width 470 height 52
click at [135, 48] on icon "Bundles" at bounding box center [136, 45] width 10 height 10
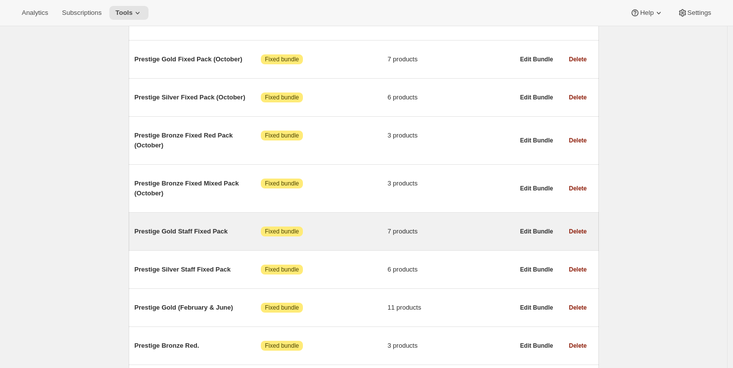
scroll to position [273, 0]
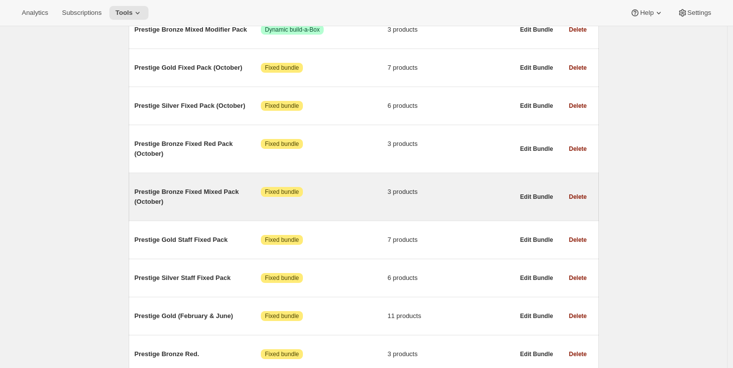
click at [215, 199] on span "Prestige Bronze Fixed Mixed Pack (October)" at bounding box center [198, 197] width 127 height 20
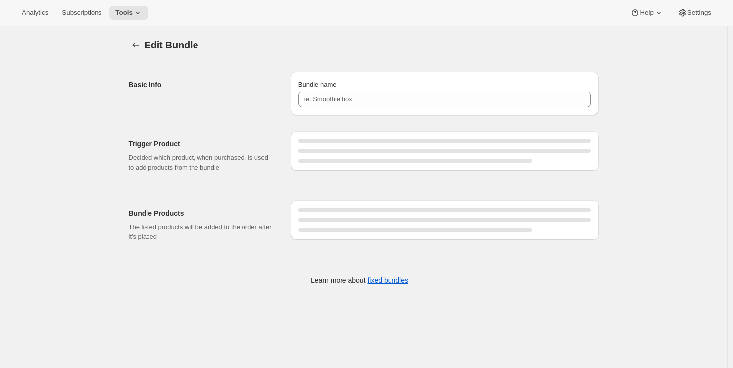
type input "Prestige Bronze Fixed Mixed Pack (October)"
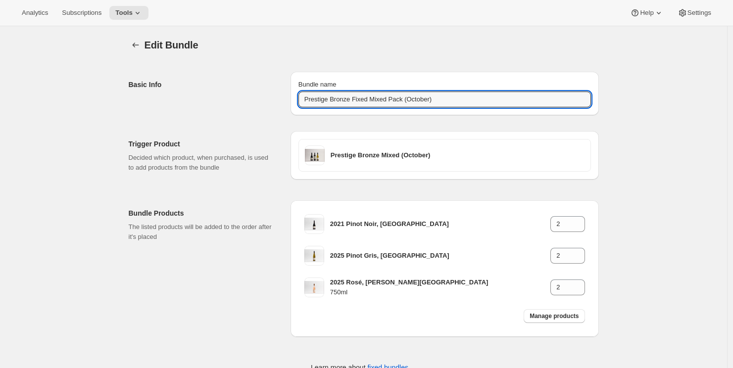
drag, startPoint x: 371, startPoint y: 101, endPoint x: 245, endPoint y: 97, distance: 125.8
click at [245, 97] on div "Basic Info Bundle name Prestige Bronze Fixed Mixed Pack (October)" at bounding box center [364, 90] width 470 height 52
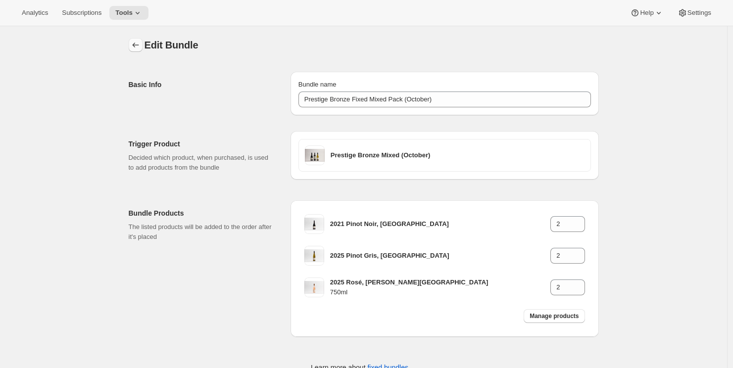
click at [138, 44] on icon "Bundles" at bounding box center [136, 45] width 10 height 10
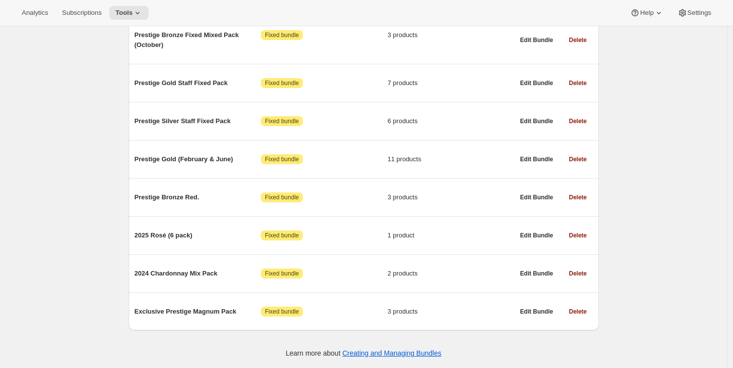
scroll to position [347, 0]
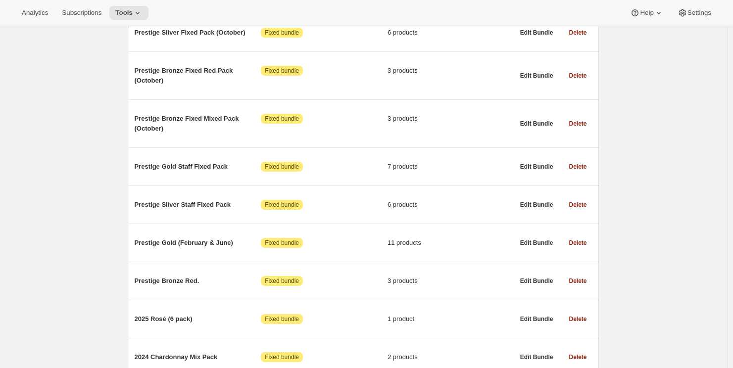
click at [64, 58] on div "Bundles. This page is ready Bundles Create All time Revenue $26,077.84 Orders 5…" at bounding box center [363, 66] width 727 height 773
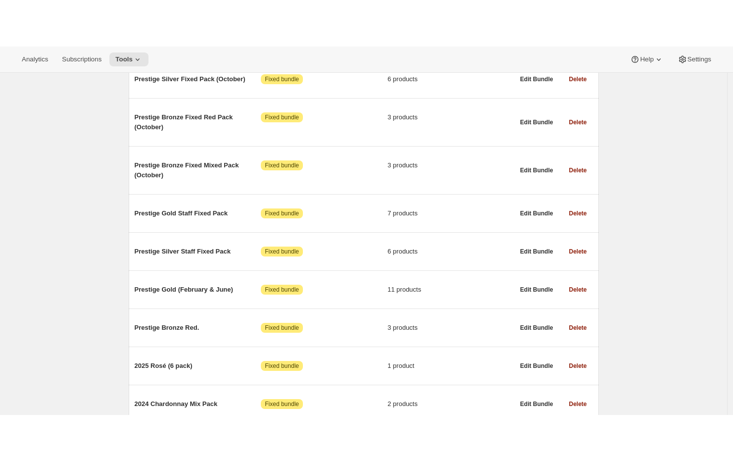
scroll to position [0, 0]
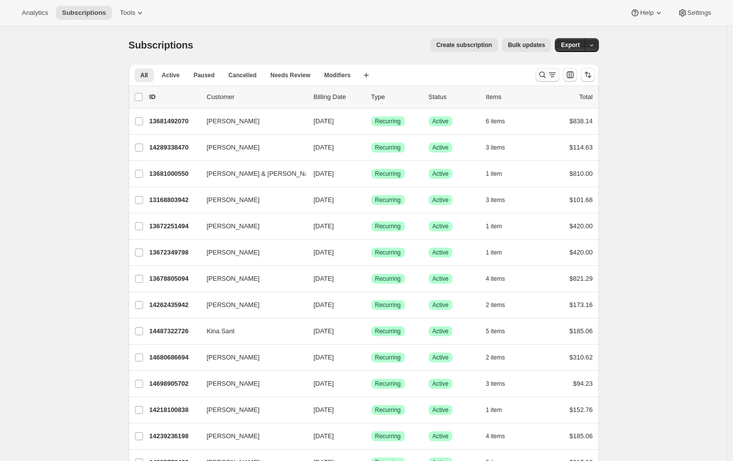
click at [548, 78] on icon "Search and filter results" at bounding box center [543, 75] width 10 height 10
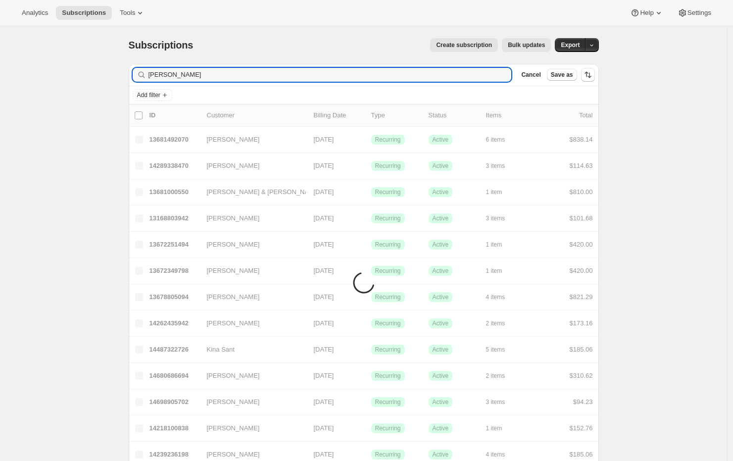
type input "Aaron Parvin"
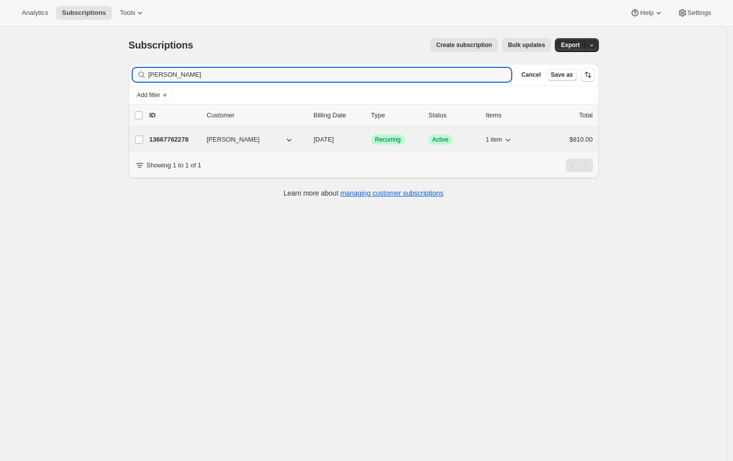
click at [172, 137] on p "13667762278" at bounding box center [175, 140] width 50 height 10
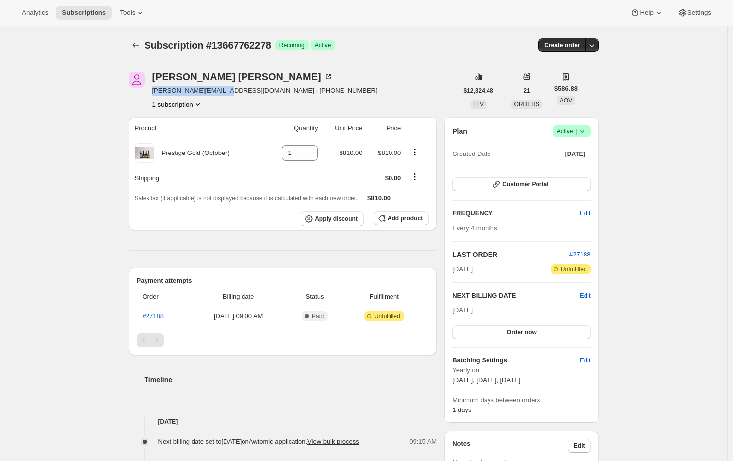
drag, startPoint x: 223, startPoint y: 92, endPoint x: 153, endPoint y: 90, distance: 70.3
click at [153, 90] on div "Aaron Parvin aaronparvin@live.com · +6421556656 1 subscription" at bounding box center [293, 91] width 329 height 38
copy span "aaronparvin@live.com"
click at [120, 105] on div "Subscription #13667762278. This page is ready Subscription #13667762278 Success…" at bounding box center [364, 421] width 494 height 791
drag, startPoint x: 181, startPoint y: 319, endPoint x: 142, endPoint y: 317, distance: 39.2
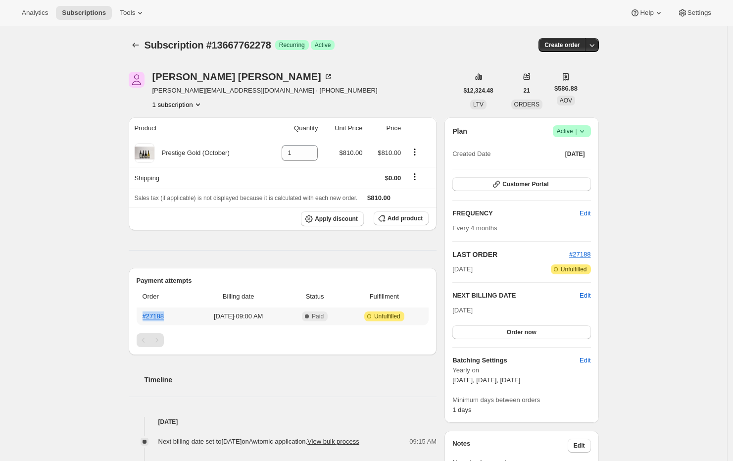
click at [142, 317] on th "#27188" at bounding box center [163, 317] width 53 height 18
copy link "#27188"
